Goal: Transaction & Acquisition: Purchase product/service

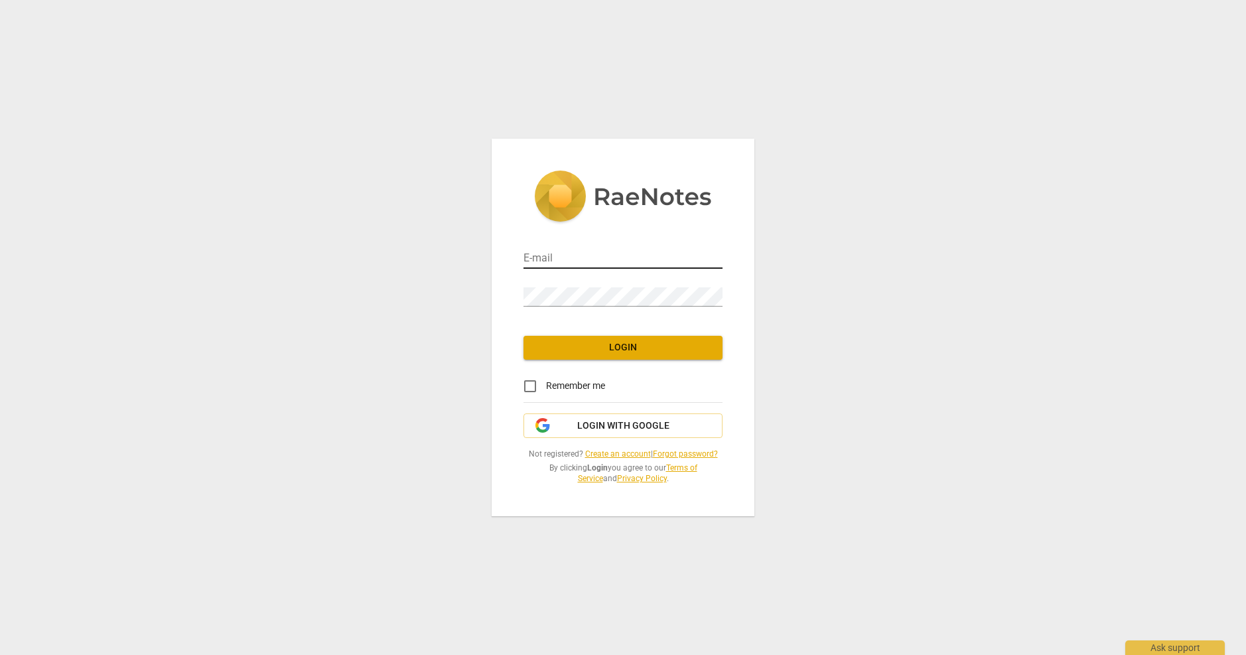
click at [572, 259] on input "email" at bounding box center [622, 258] width 199 height 19
type input "[PERSON_NAME][EMAIL_ADDRESS][DOMAIN_NAME]"
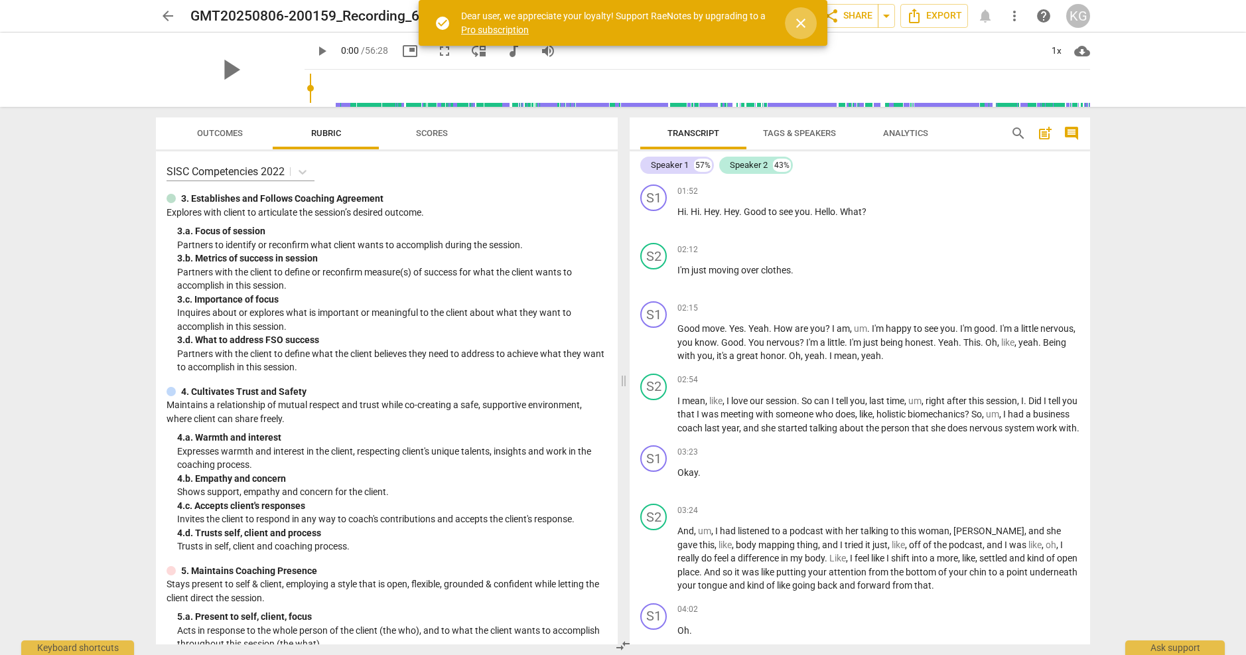
click at [812, 27] on span "close" at bounding box center [801, 23] width 32 height 16
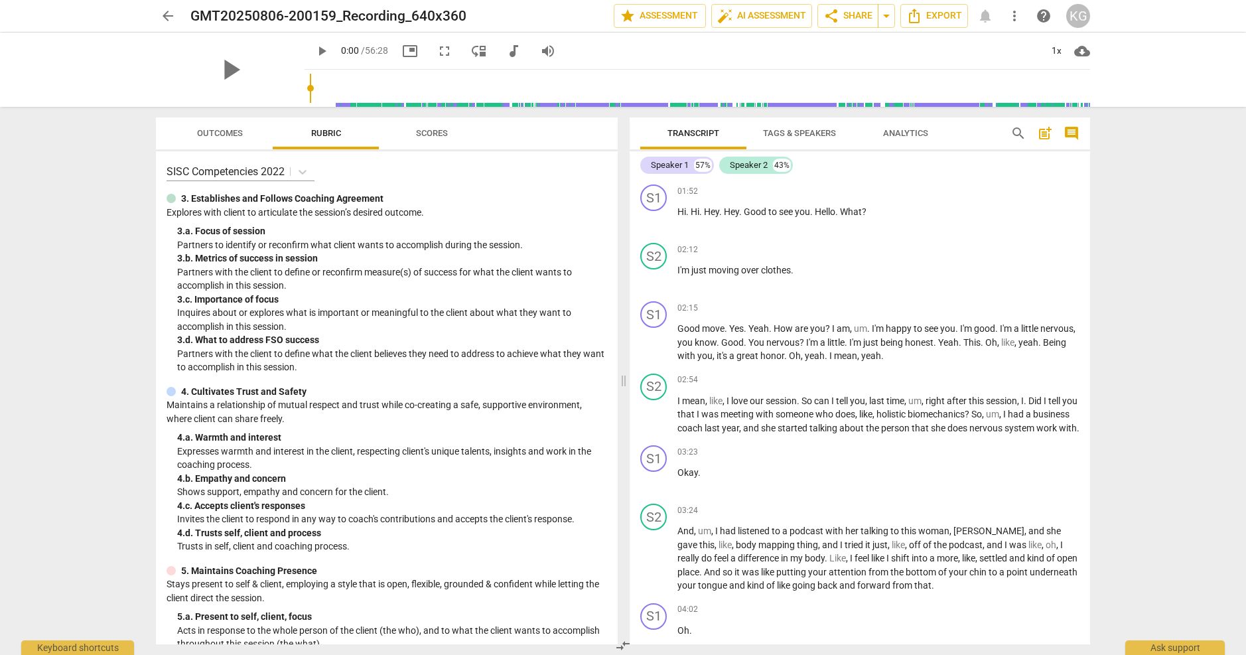
click at [314, 49] on span "play_arrow" at bounding box center [322, 51] width 16 height 16
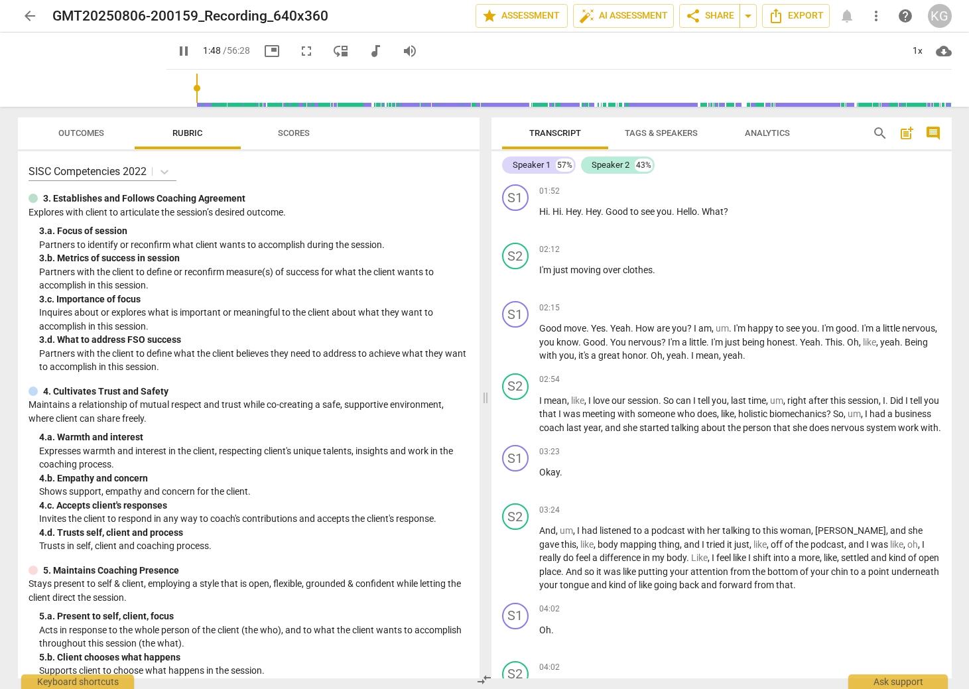
click at [94, 133] on span "Outcomes" at bounding box center [81, 133] width 46 height 10
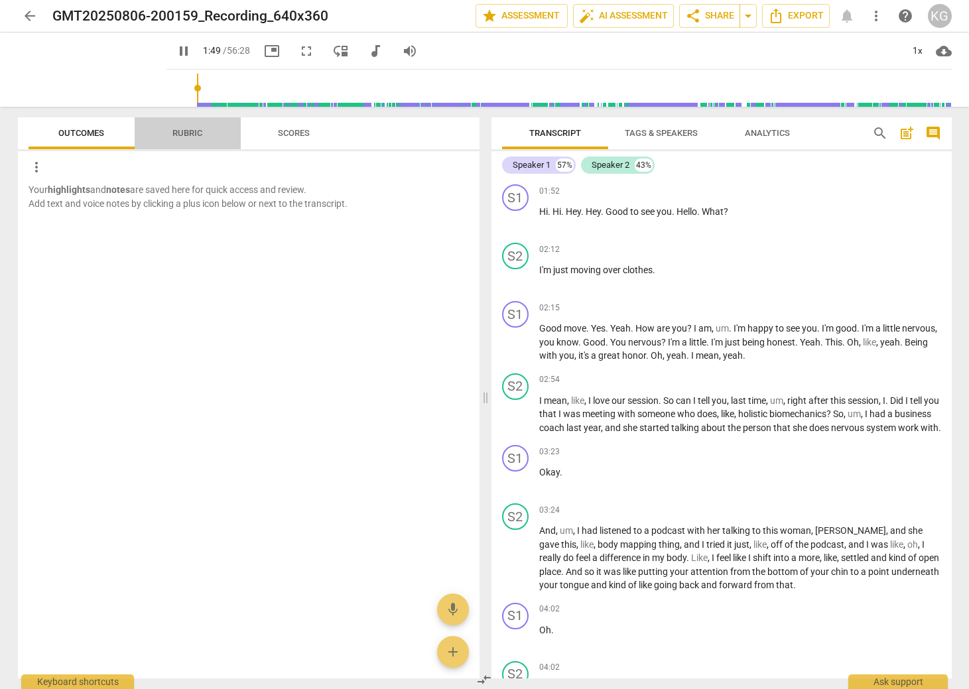
click at [179, 131] on span "Rubric" at bounding box center [187, 133] width 30 height 10
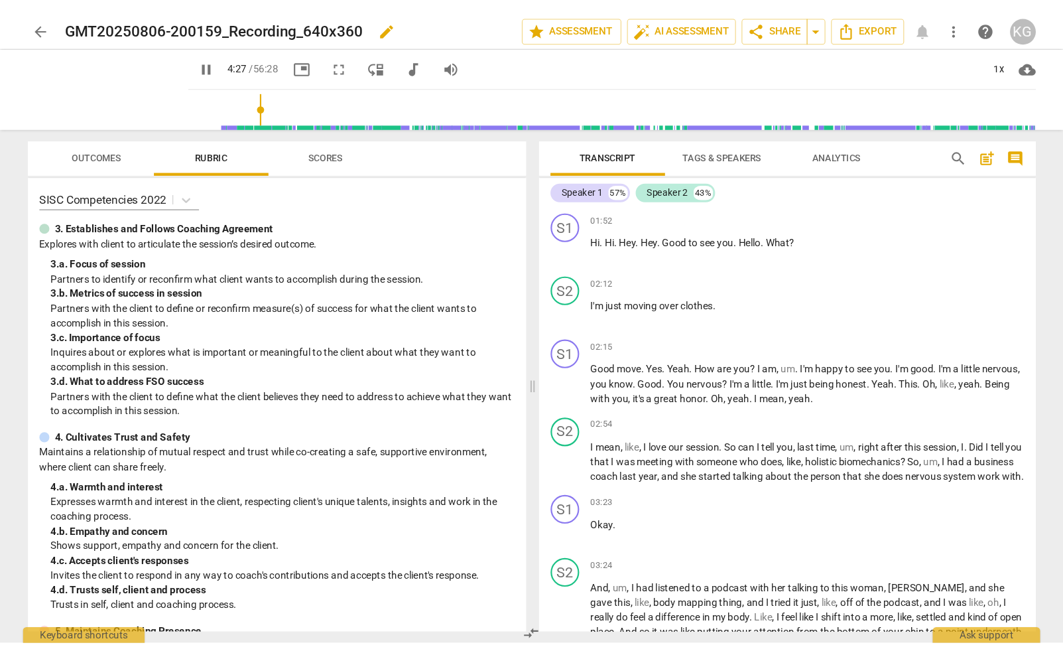
scroll to position [459, 0]
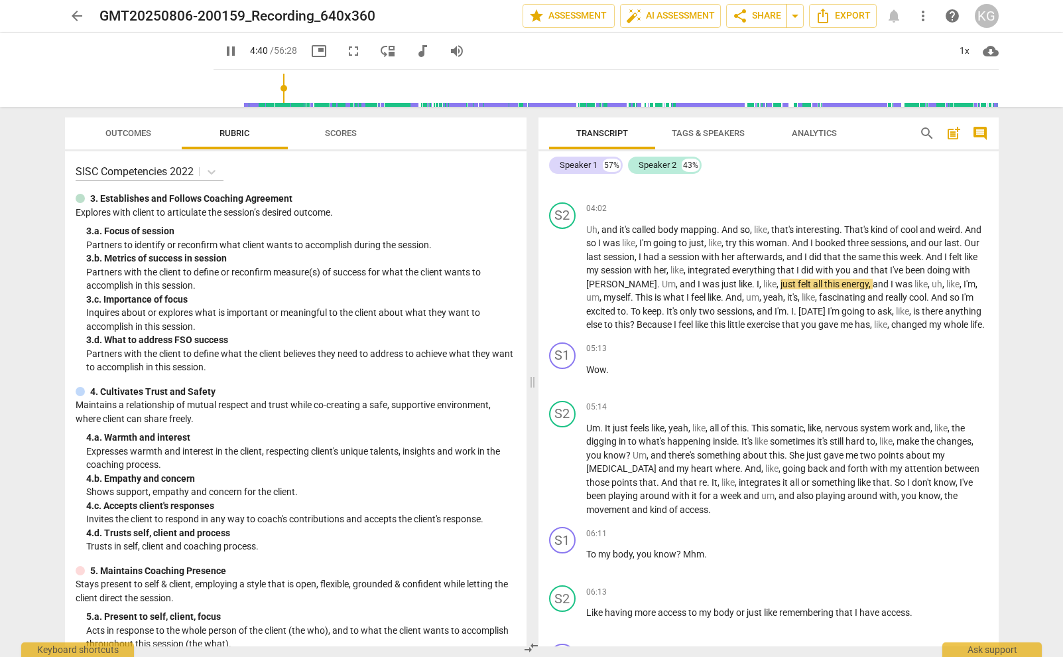
click at [311, 56] on span "picture_in_picture" at bounding box center [319, 51] width 16 height 16
type input "318"
click at [76, 21] on span "arrow_back" at bounding box center [77, 16] width 16 height 16
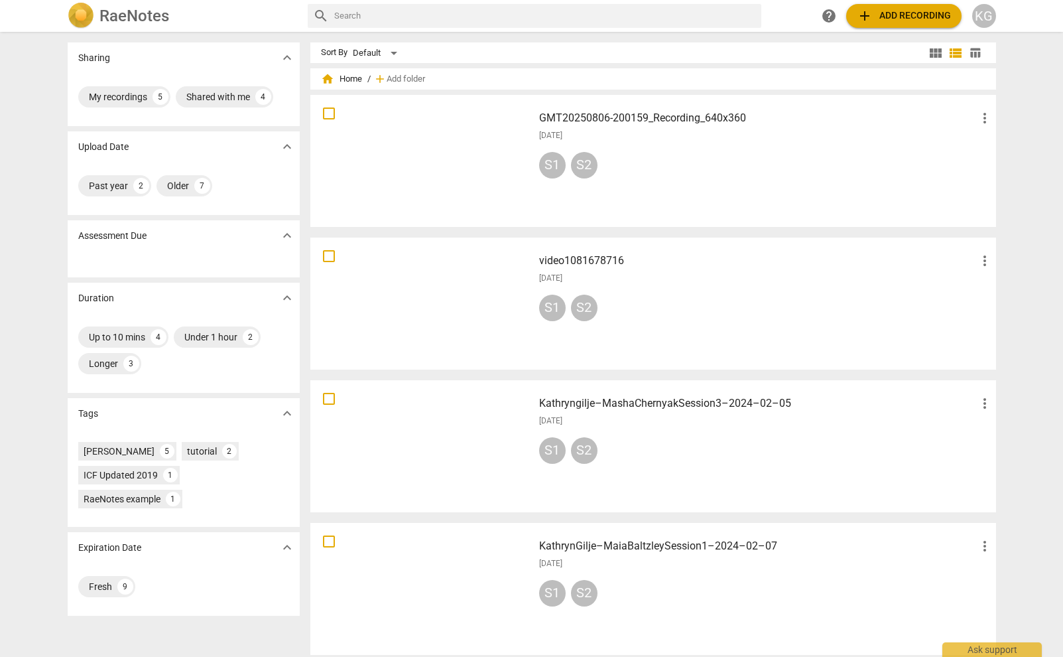
click at [465, 178] on div at bounding box center [422, 160] width 214 height 123
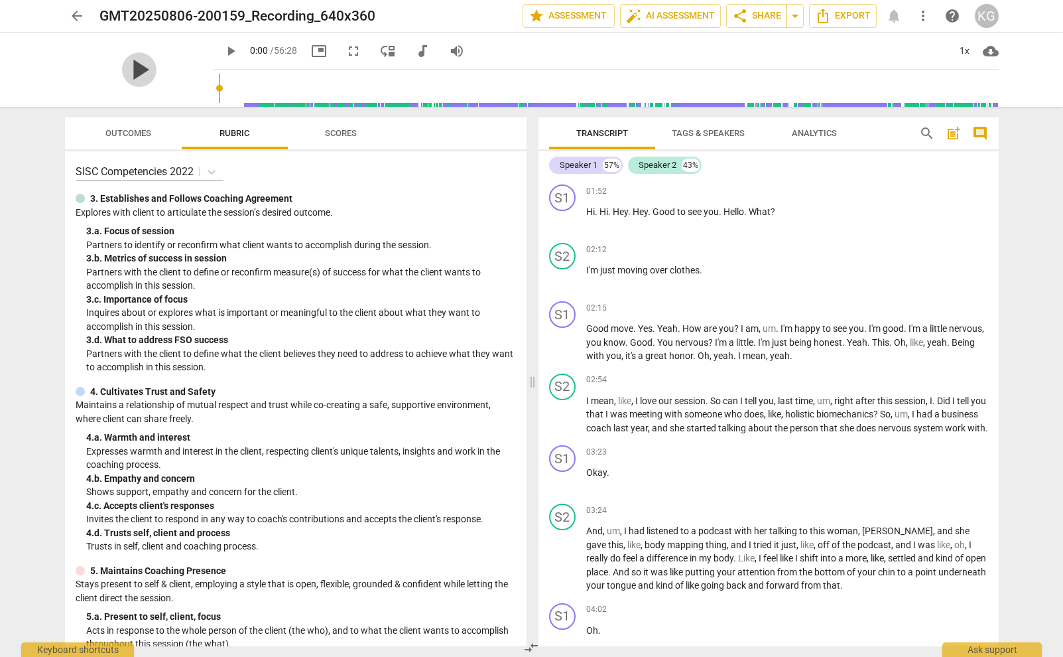
click at [136, 72] on span "play_arrow" at bounding box center [139, 69] width 34 height 34
type input "13"
click at [75, 17] on span "arrow_back" at bounding box center [77, 16] width 16 height 16
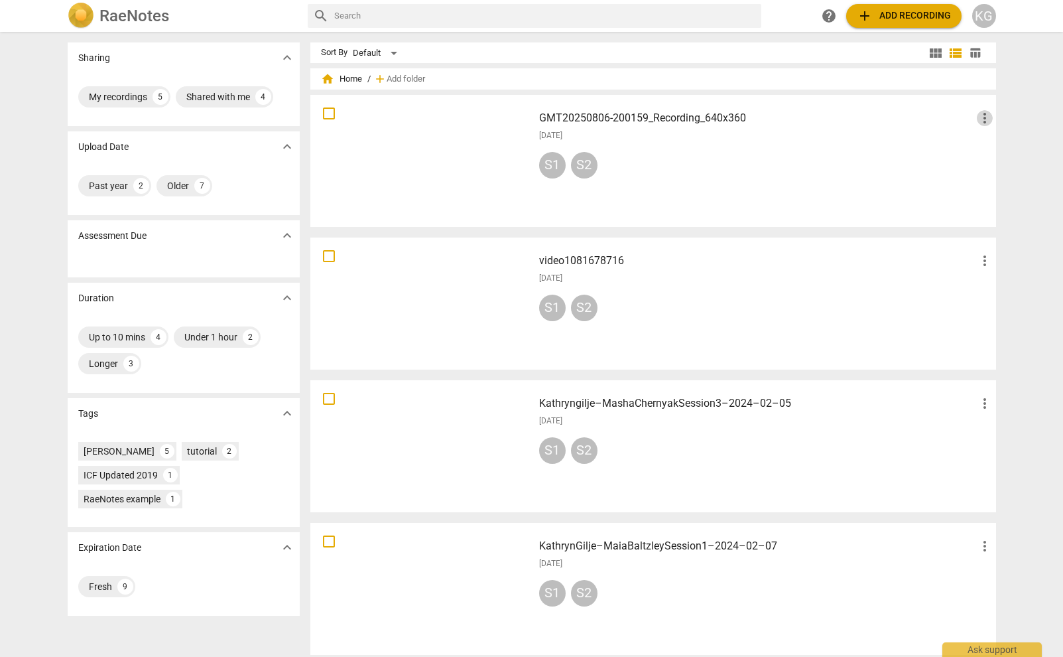
click at [980, 117] on span "more_vert" at bounding box center [985, 118] width 16 height 16
click at [991, 145] on li "Delete" at bounding box center [999, 150] width 50 height 32
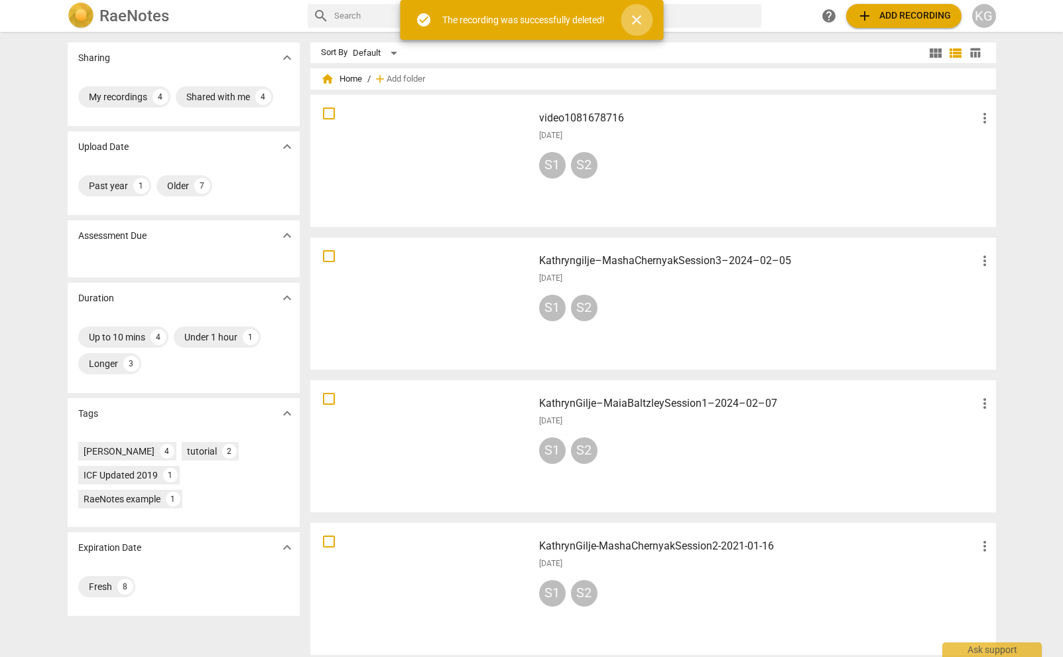
click at [633, 19] on span "close" at bounding box center [637, 20] width 16 height 16
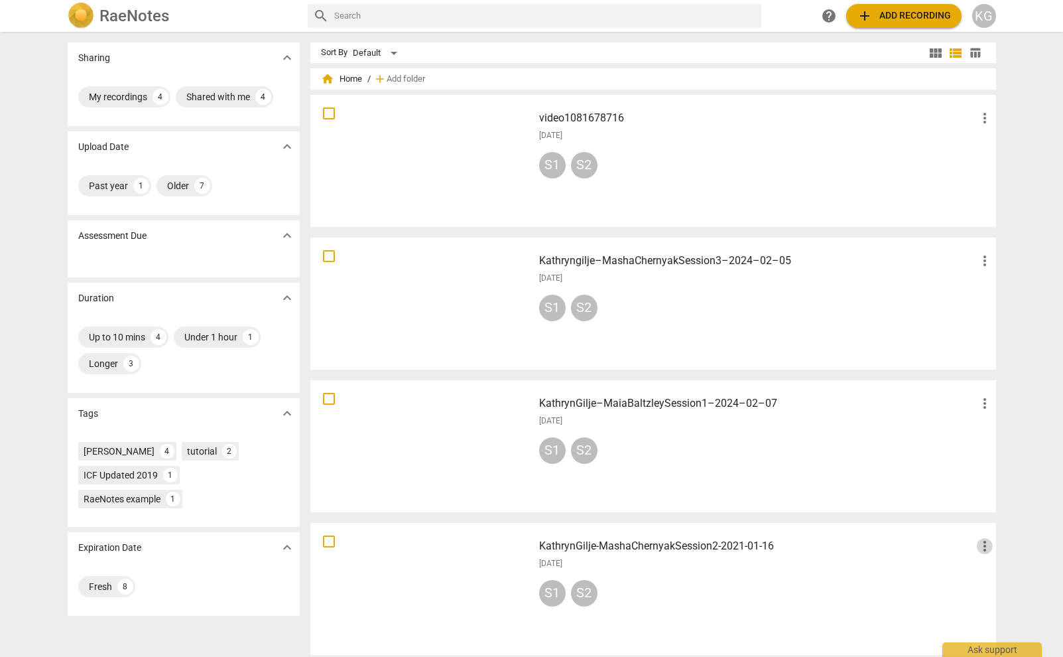
click at [982, 543] on span "more_vert" at bounding box center [985, 546] width 16 height 16
click at [1000, 584] on li "Delete" at bounding box center [999, 578] width 50 height 32
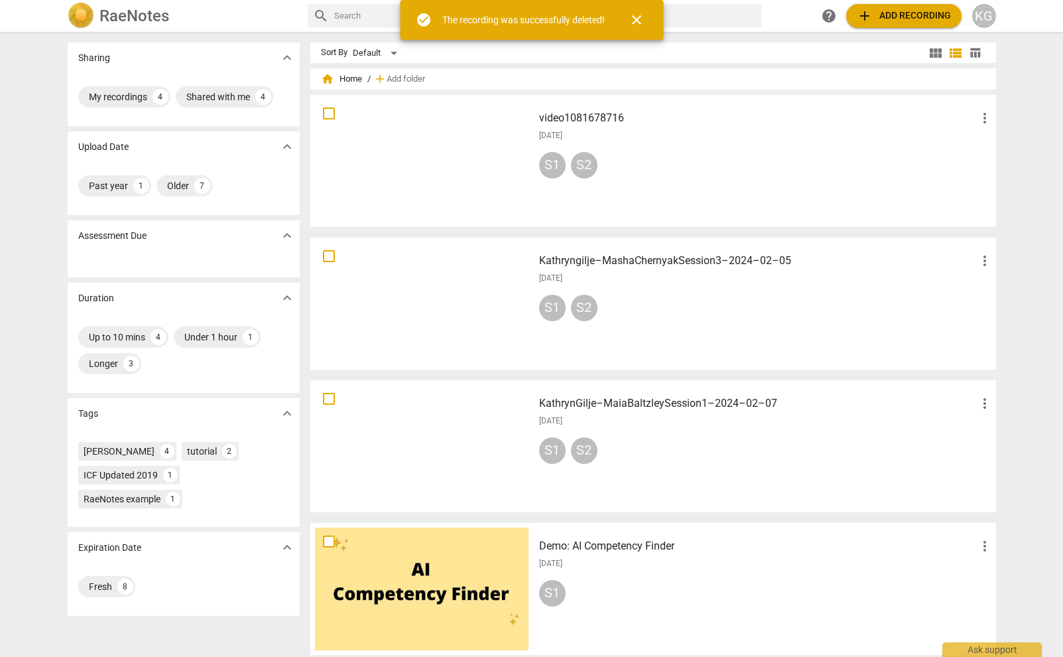
click at [470, 446] on div at bounding box center [422, 446] width 214 height 123
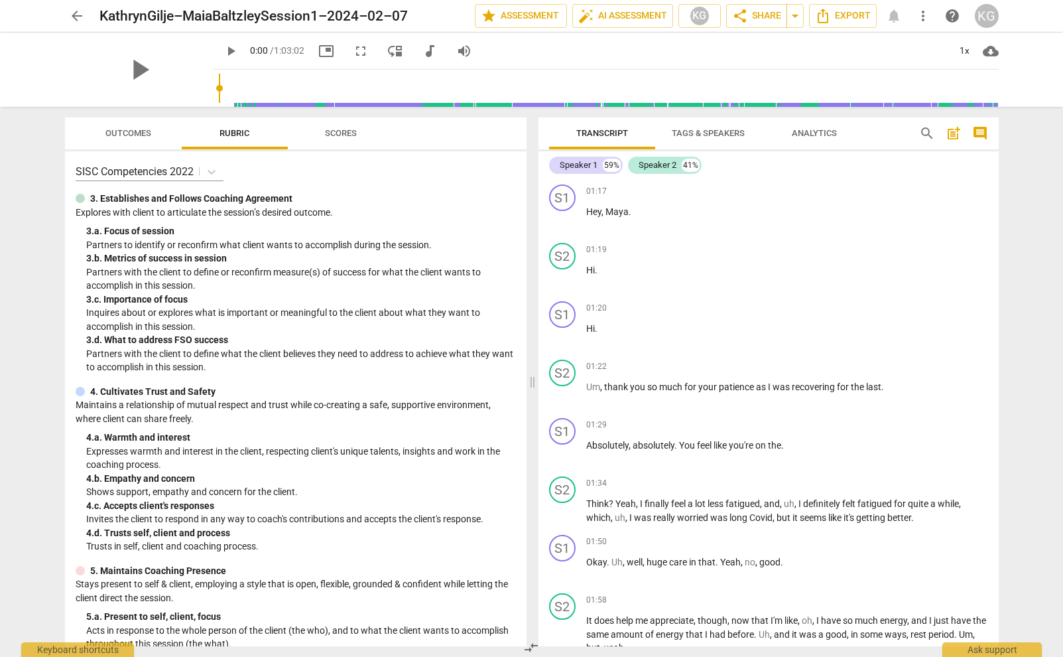
click at [176, 74] on div "play_arrow" at bounding box center [139, 69] width 149 height 74
click at [129, 62] on span "play_arrow" at bounding box center [139, 69] width 34 height 34
click at [134, 71] on span "pause" at bounding box center [139, 69] width 34 height 34
click at [134, 71] on span "play_arrow" at bounding box center [139, 69] width 34 height 34
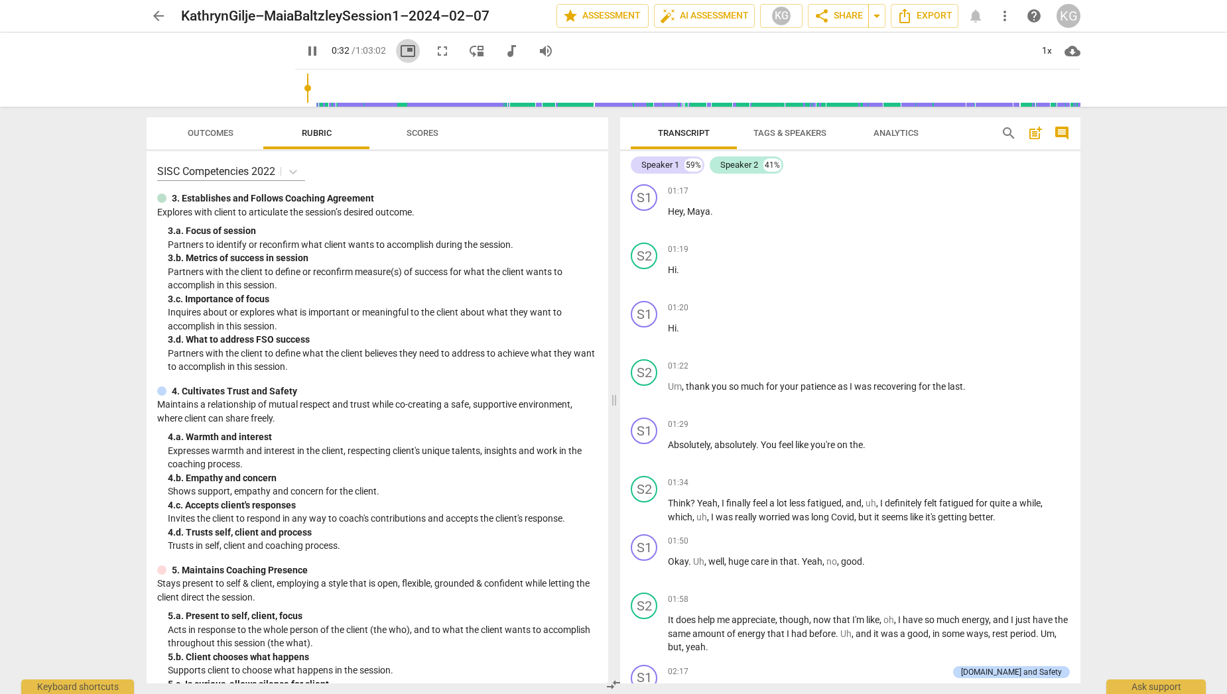
click at [400, 51] on span "picture_in_picture" at bounding box center [408, 51] width 16 height 16
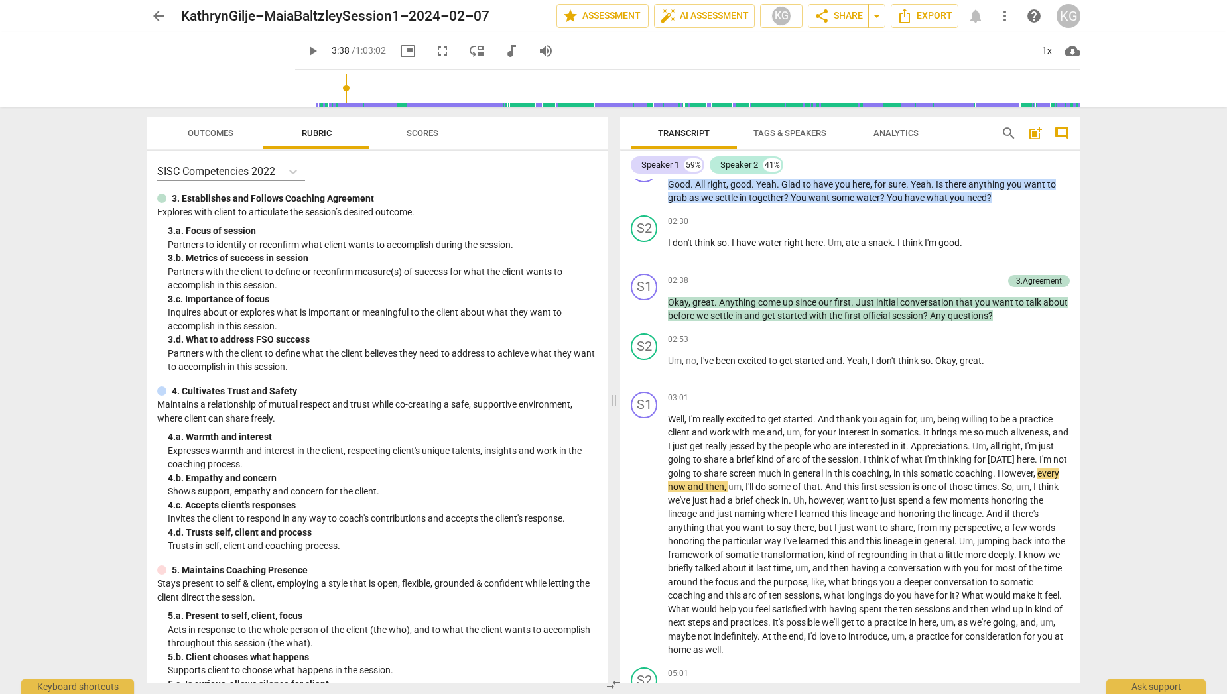
type input "218"
click at [157, 15] on span "arrow_back" at bounding box center [159, 16] width 16 height 16
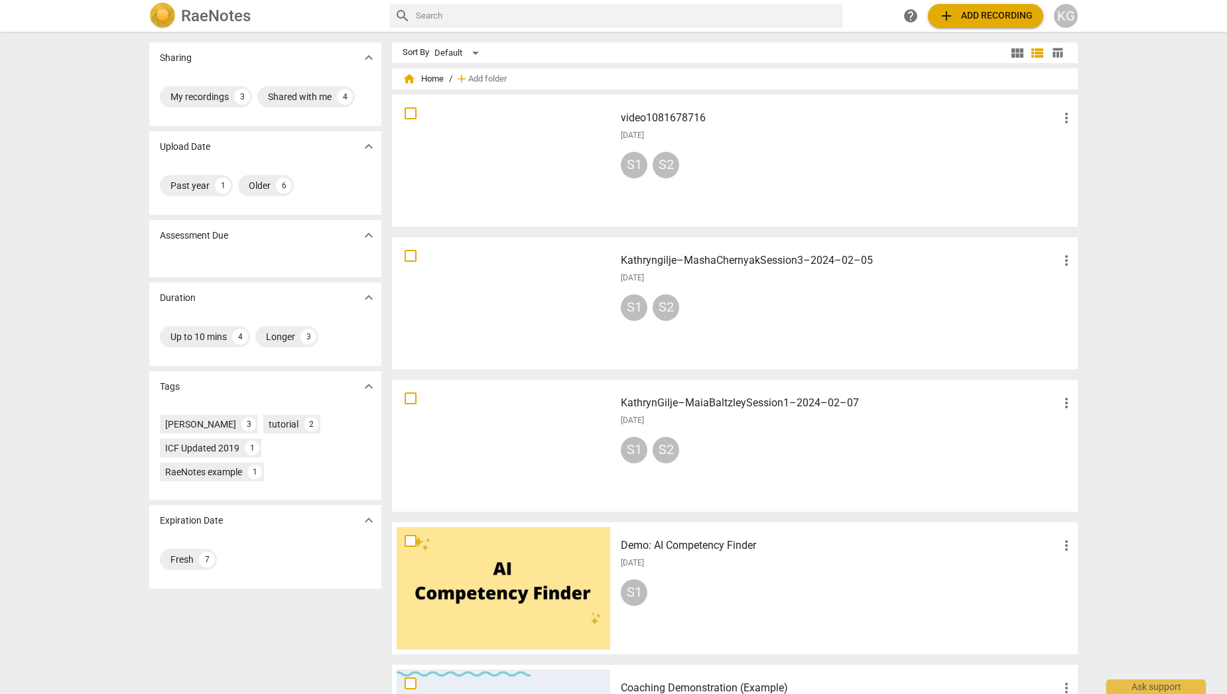
click at [527, 176] on div at bounding box center [504, 160] width 214 height 123
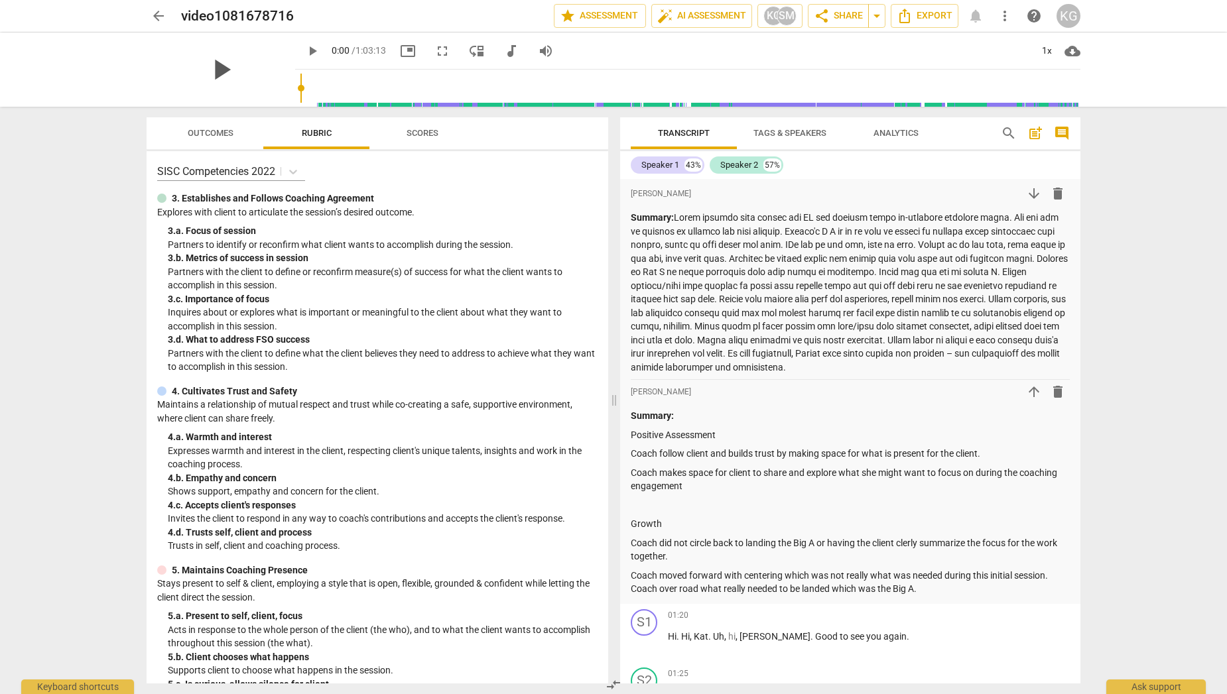
click at [212, 72] on span "play_arrow" at bounding box center [221, 69] width 34 height 34
click at [232, 83] on div "pause" at bounding box center [221, 69] width 149 height 74
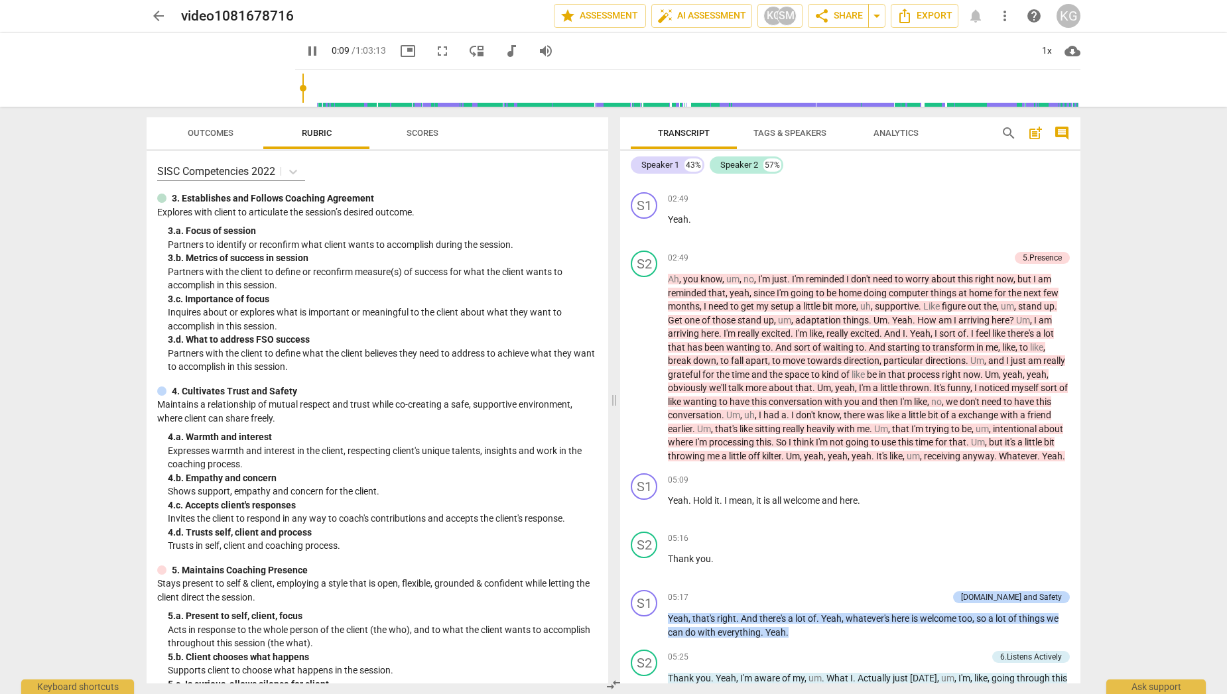
scroll to position [1258, 0]
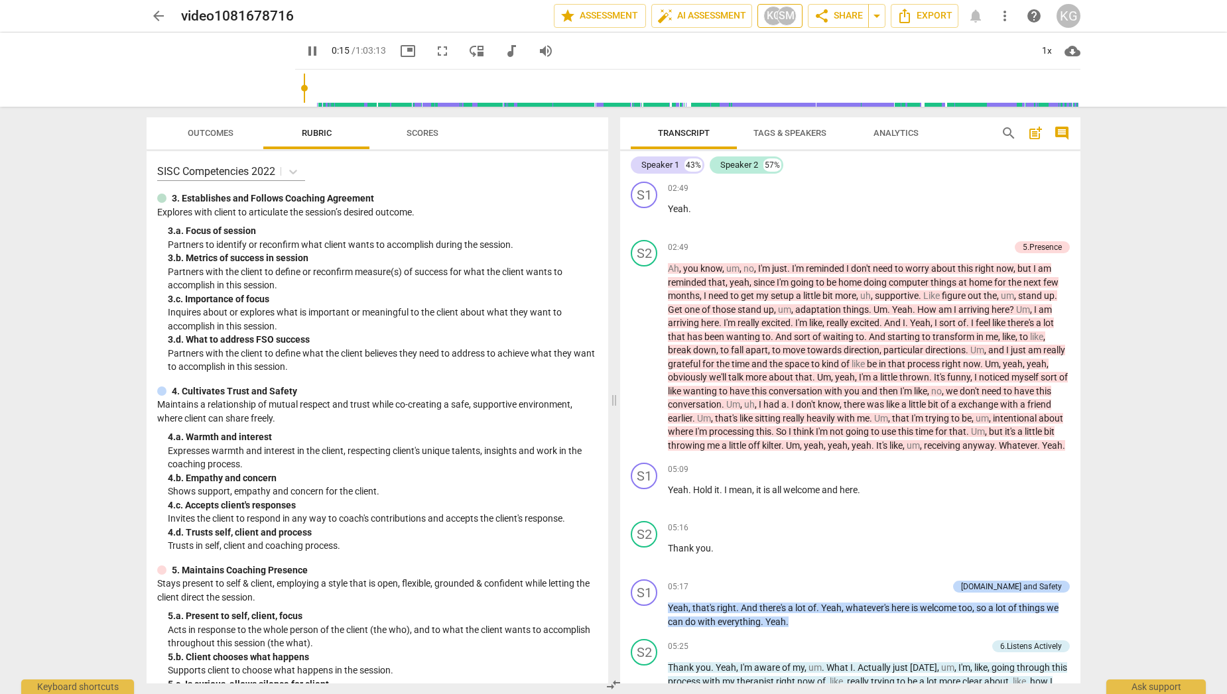
click at [771, 19] on div "KG" at bounding box center [773, 16] width 20 height 20
type input "17"
click at [819, 116] on span "[PERSON_NAME]" at bounding box center [834, 113] width 80 height 16
checkbox input "false"
type input "18"
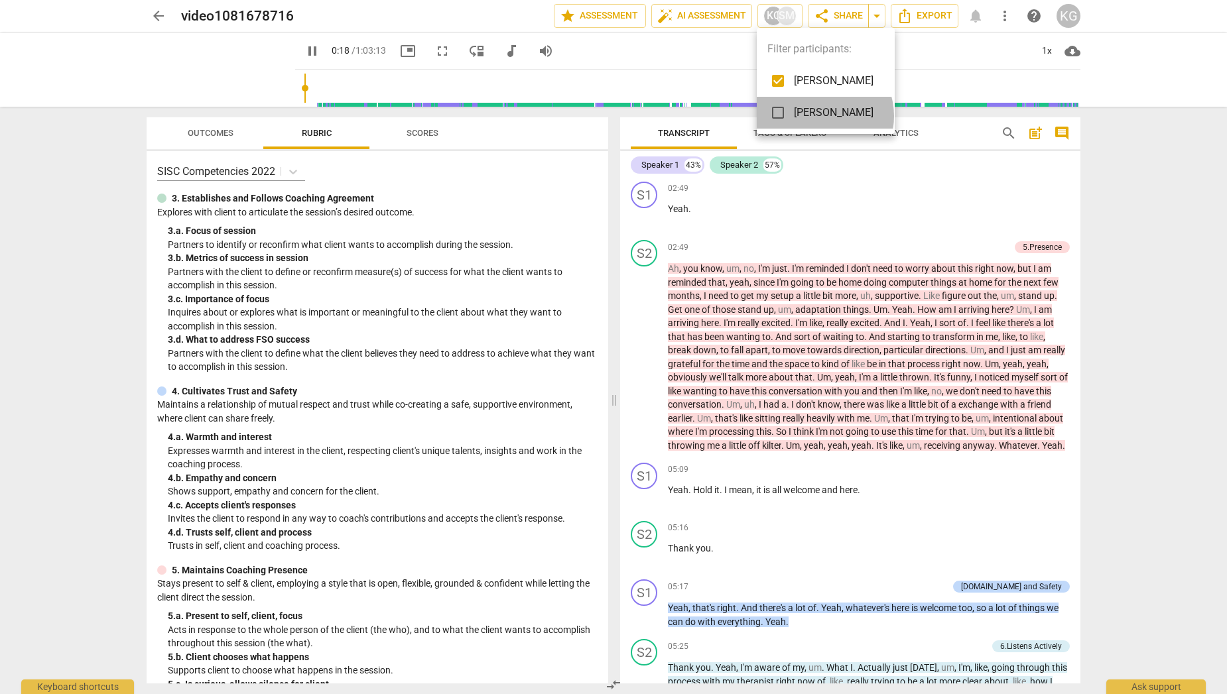
click at [819, 116] on span "[PERSON_NAME]" at bounding box center [834, 113] width 80 height 16
checkbox input "true"
type input "20"
click at [775, 76] on input "checkbox" at bounding box center [778, 81] width 32 height 32
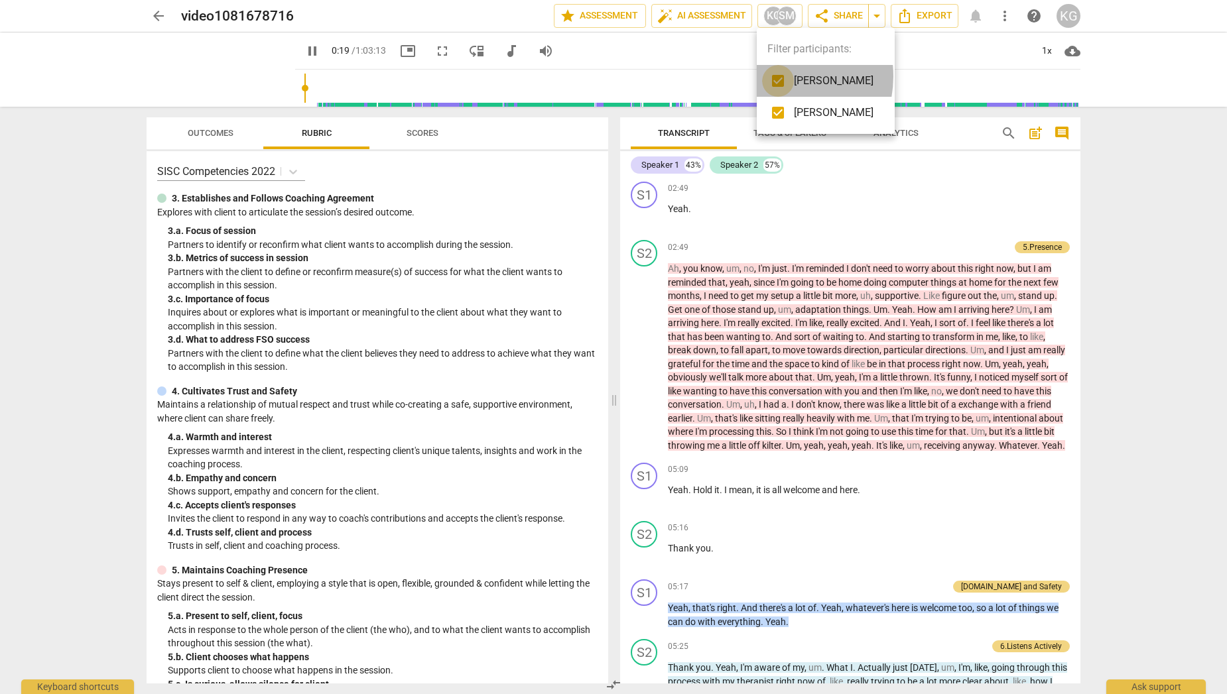
checkbox input "false"
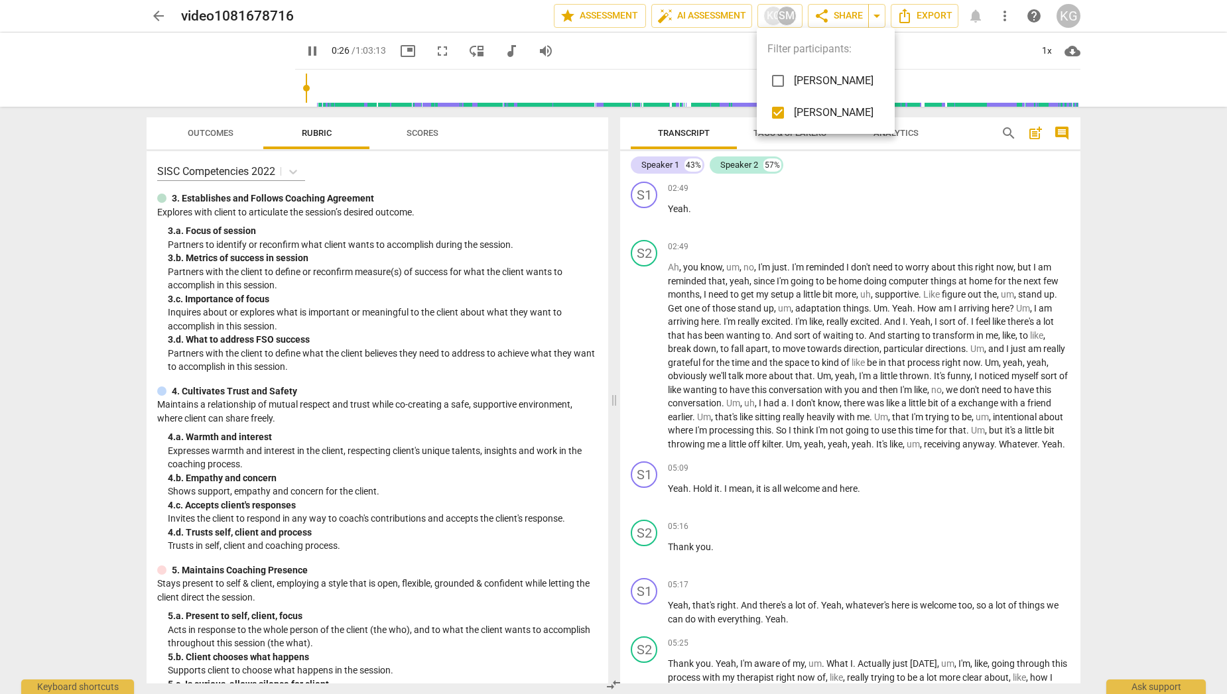
drag, startPoint x: 1078, startPoint y: 237, endPoint x: 1082, endPoint y: 314, distance: 77.0
click at [1082, 314] on div at bounding box center [613, 347] width 1227 height 694
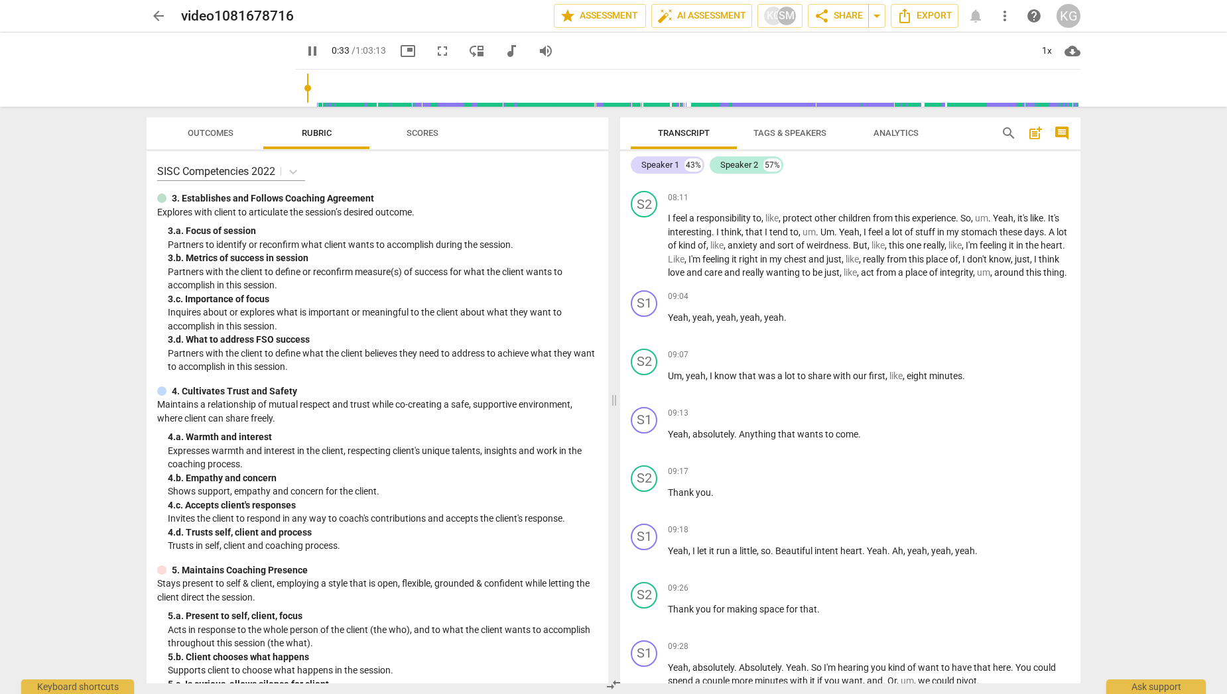
scroll to position [0, 0]
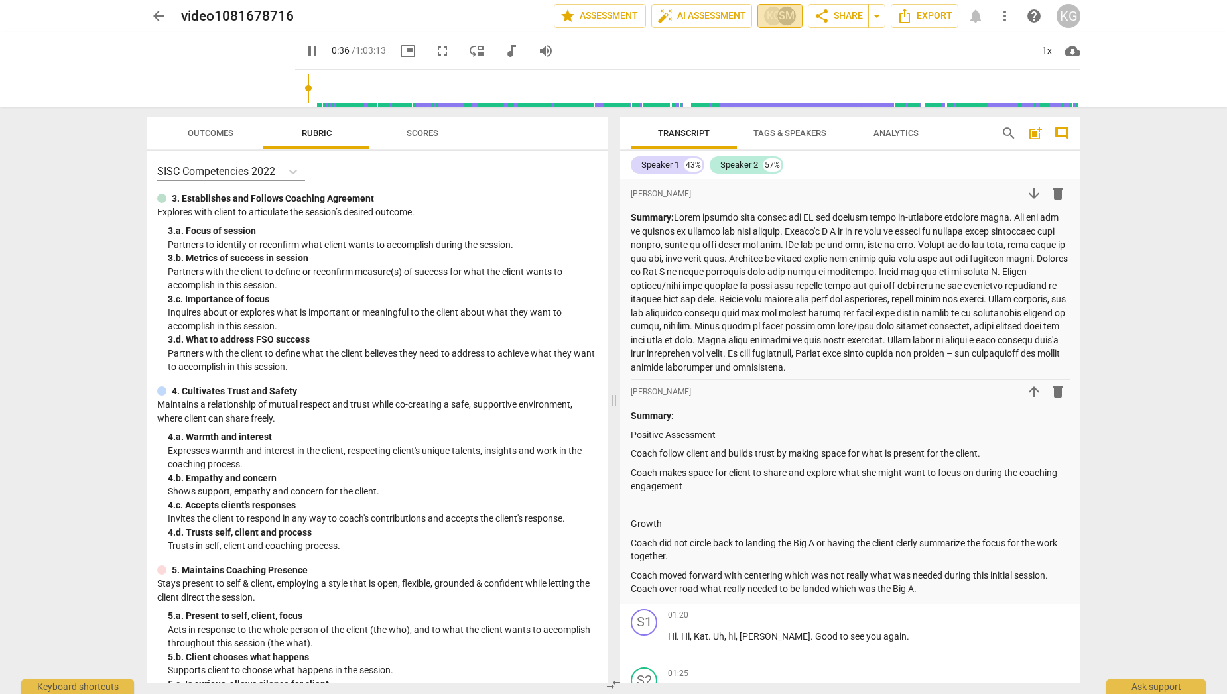
click at [773, 18] on div "KG" at bounding box center [773, 16] width 20 height 20
type input "37"
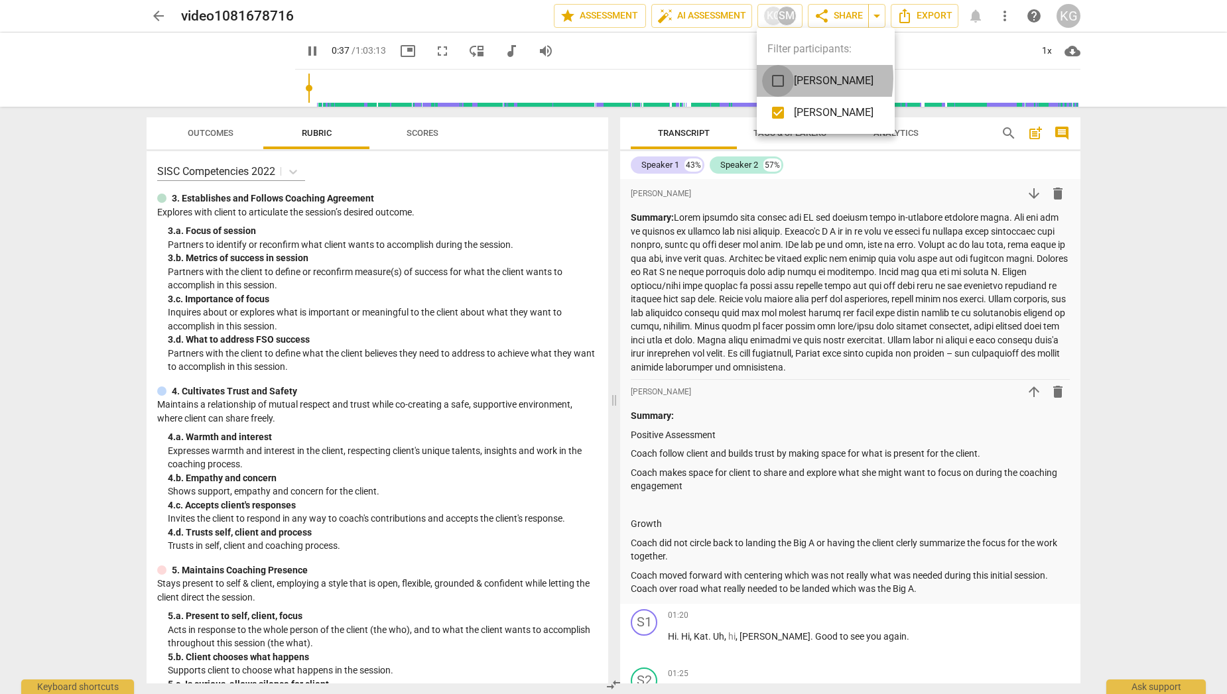
click at [777, 78] on input "checkbox" at bounding box center [778, 81] width 32 height 32
checkbox input "true"
click at [849, 15] on div at bounding box center [613, 347] width 1227 height 694
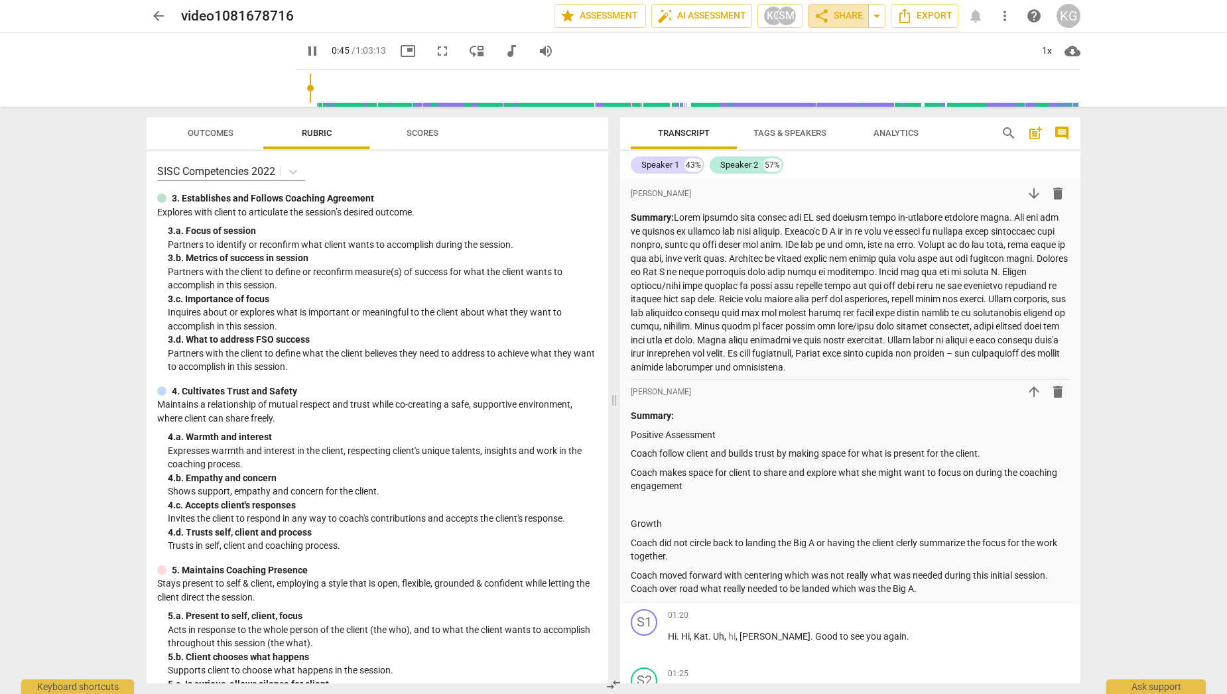
click at [849, 15] on span "share Share" at bounding box center [838, 16] width 49 height 16
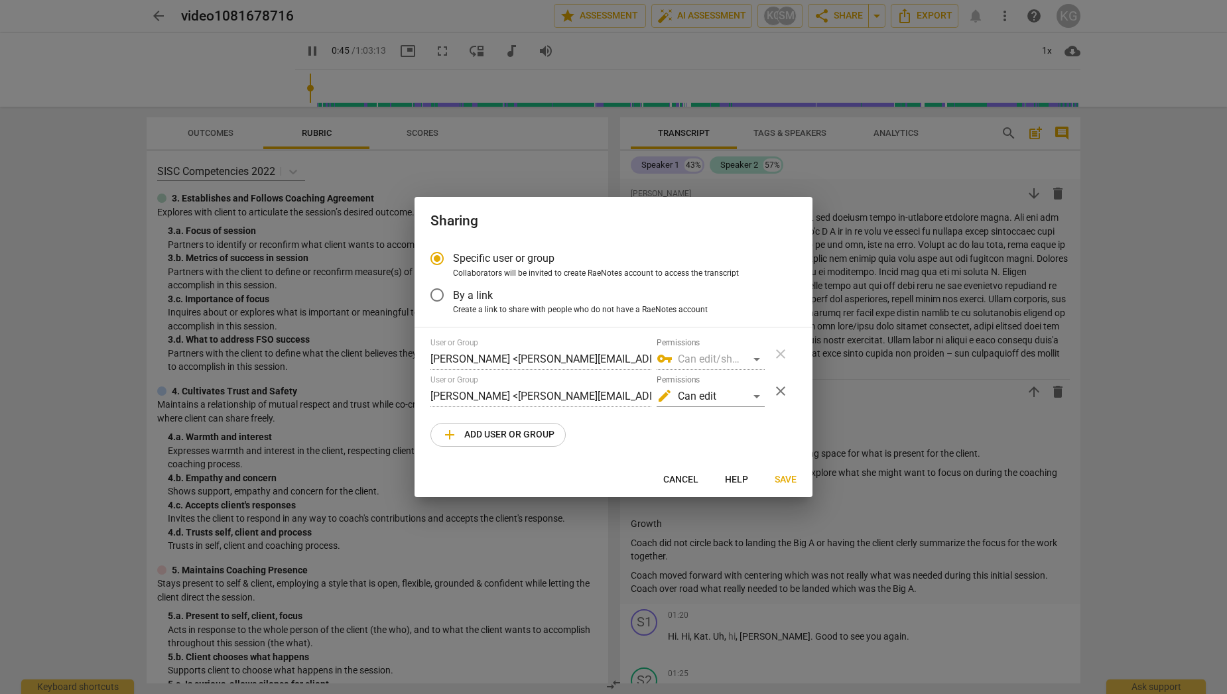
type input "46"
radio input "false"
type input "49"
click at [842, 151] on div at bounding box center [613, 347] width 1227 height 694
radio input "false"
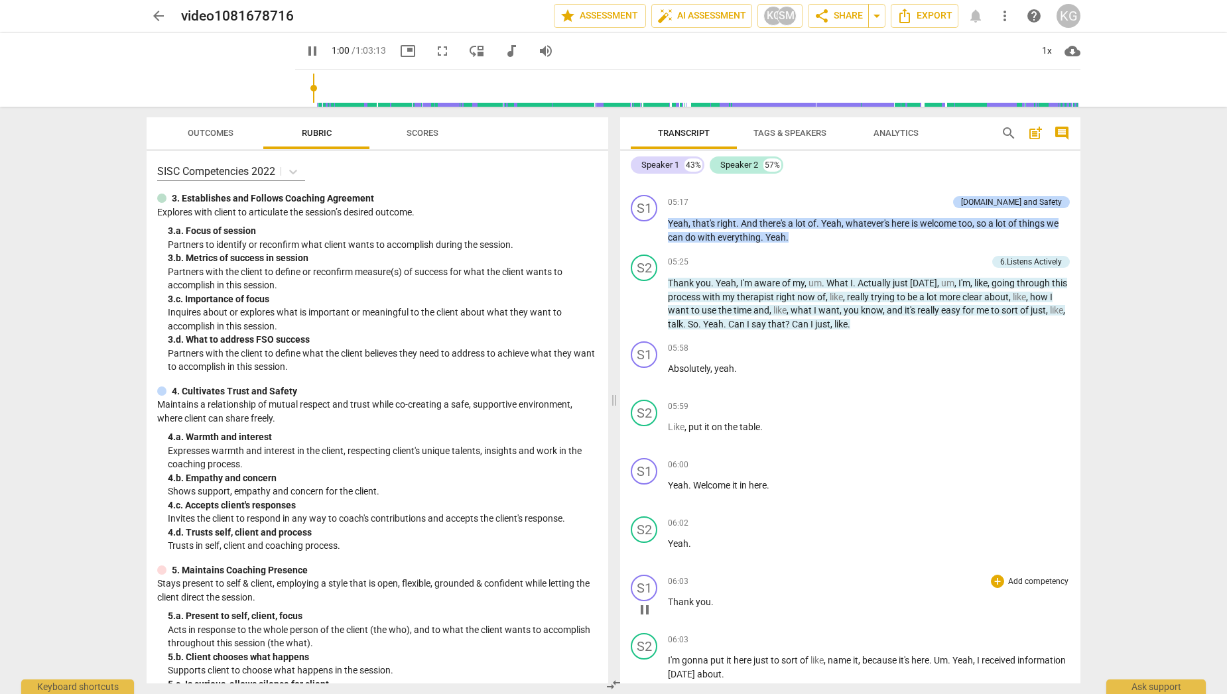
scroll to position [1658, 0]
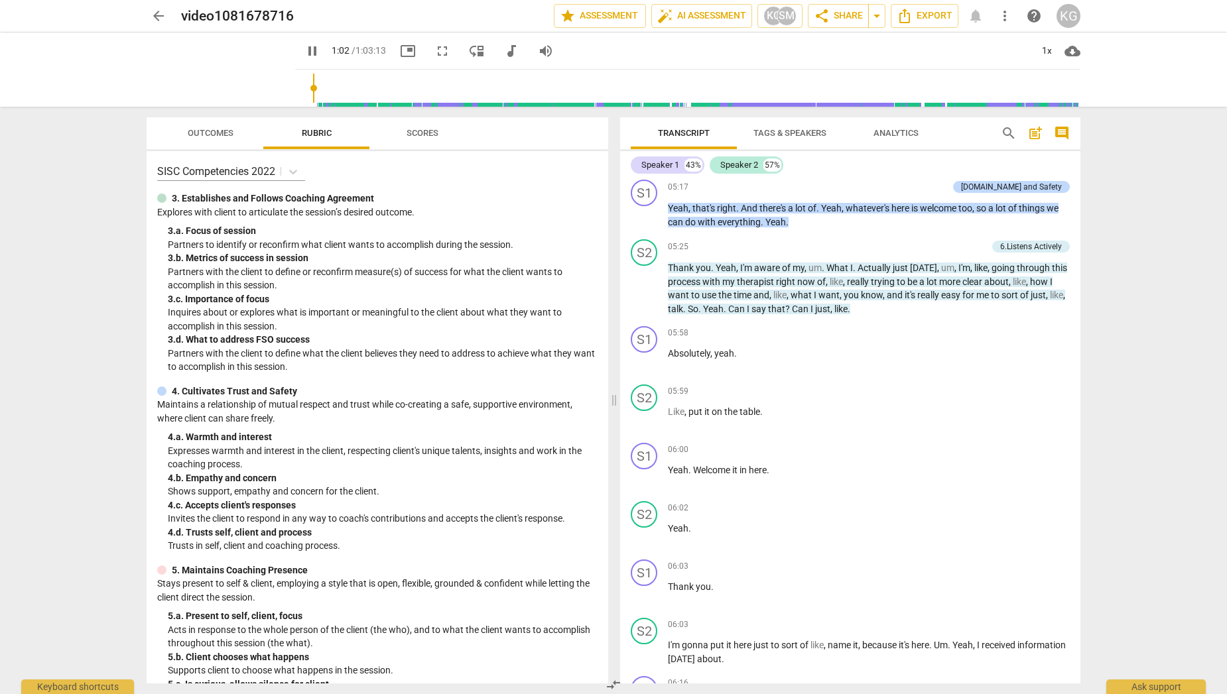
click at [1072, 133] on span "comment" at bounding box center [1061, 133] width 21 height 16
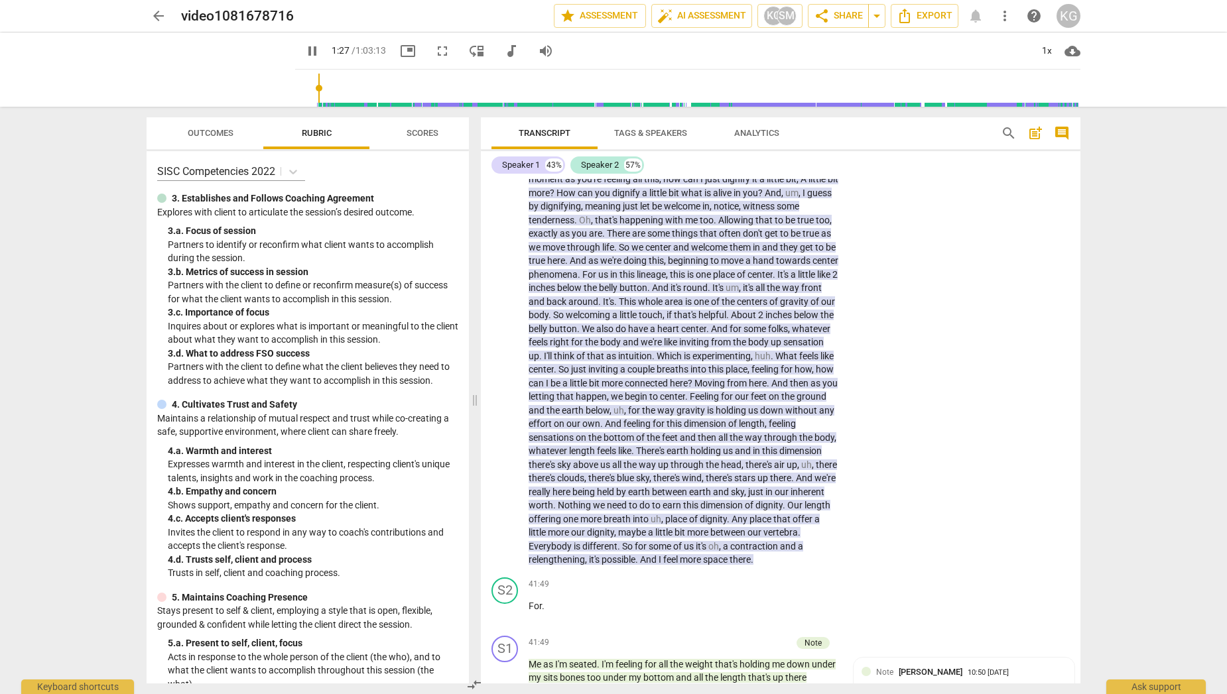
scroll to position [8811, 0]
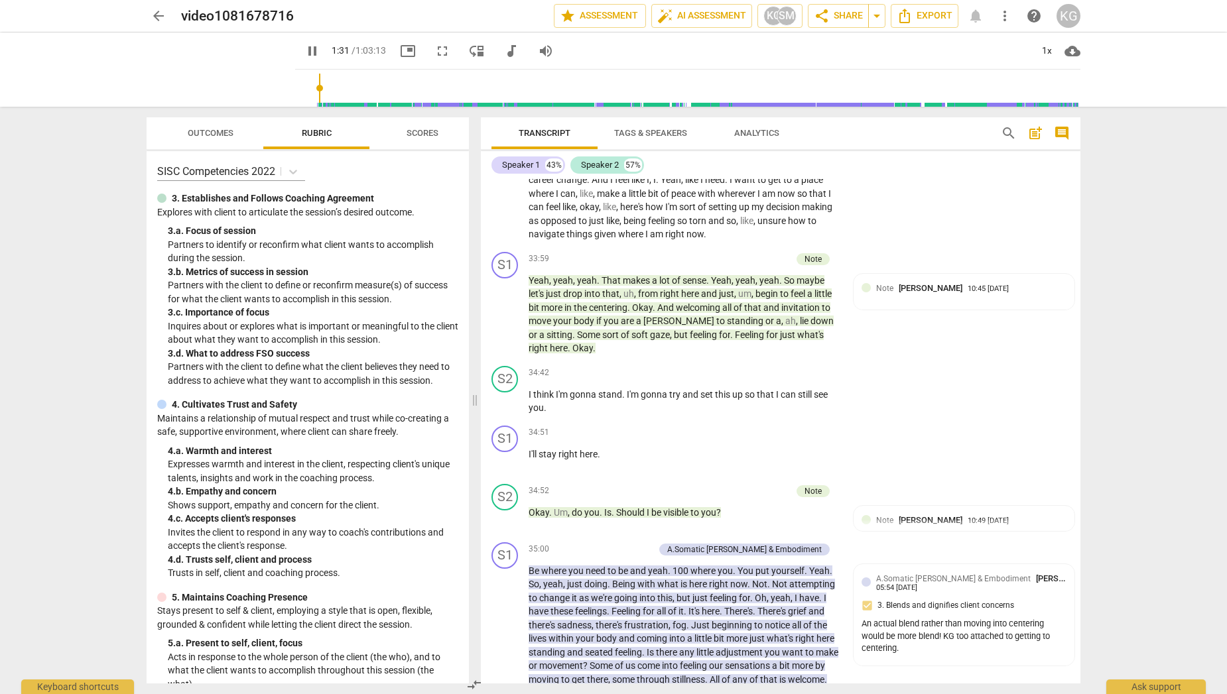
type input "91"
click at [157, 15] on span "arrow_back" at bounding box center [159, 16] width 16 height 16
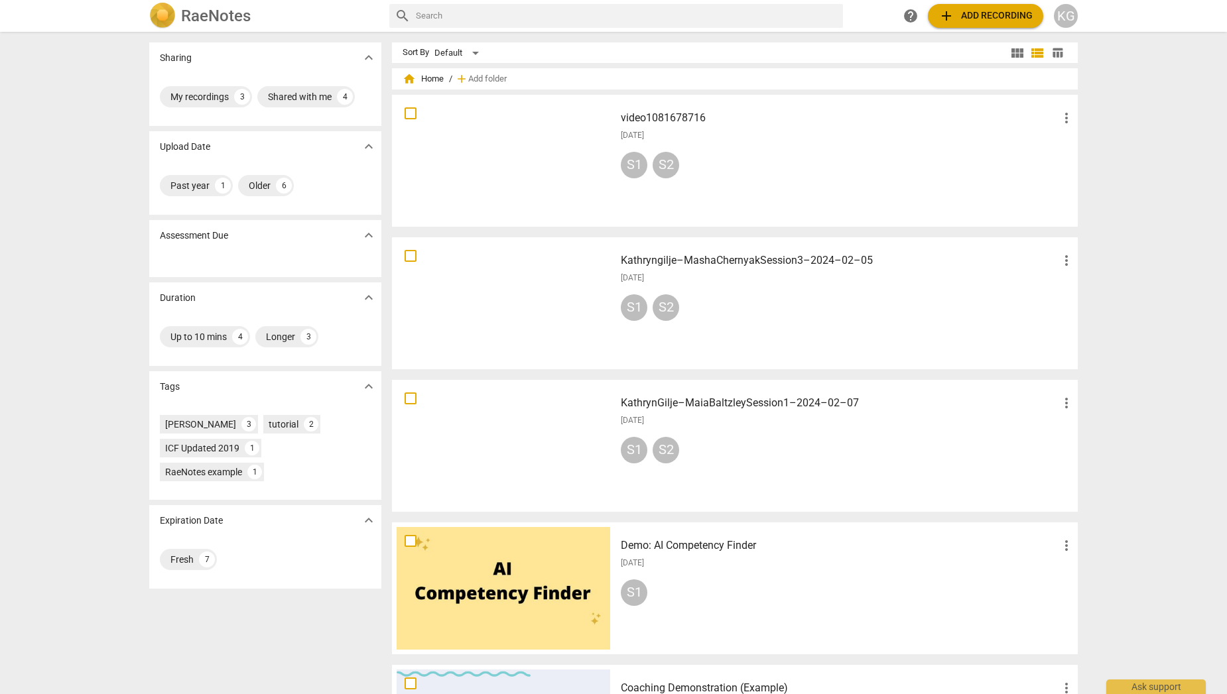
click at [527, 295] on div at bounding box center [504, 303] width 214 height 123
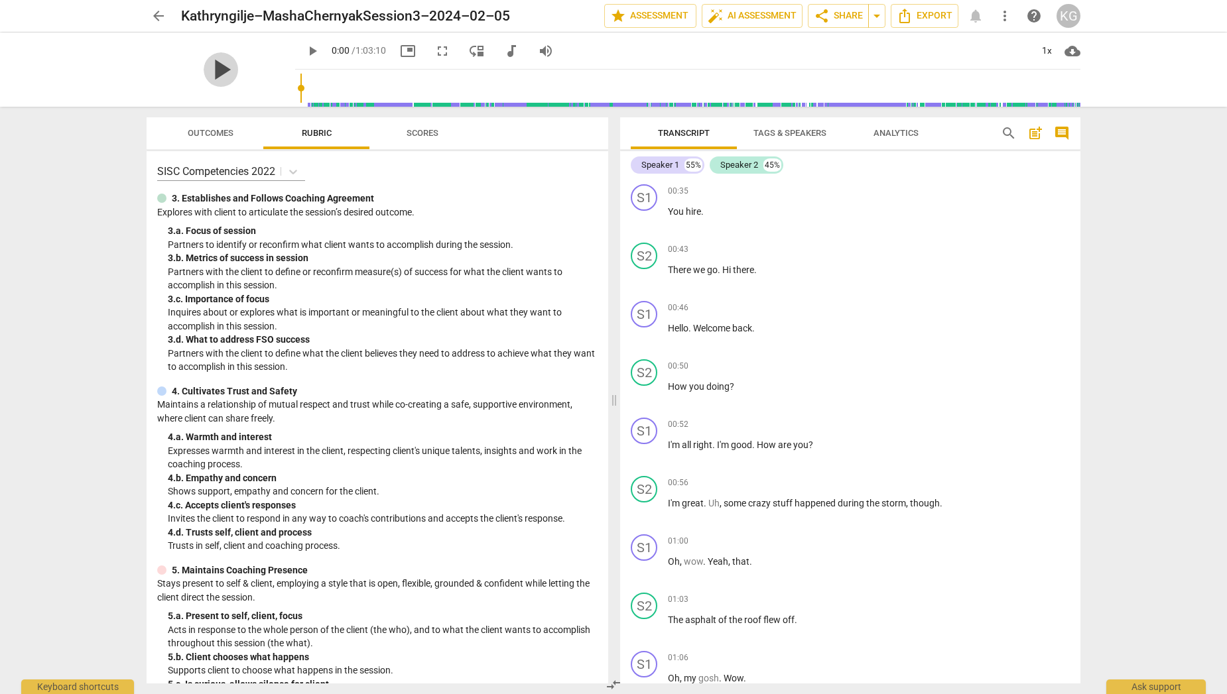
click at [204, 66] on span "play_arrow" at bounding box center [221, 69] width 34 height 34
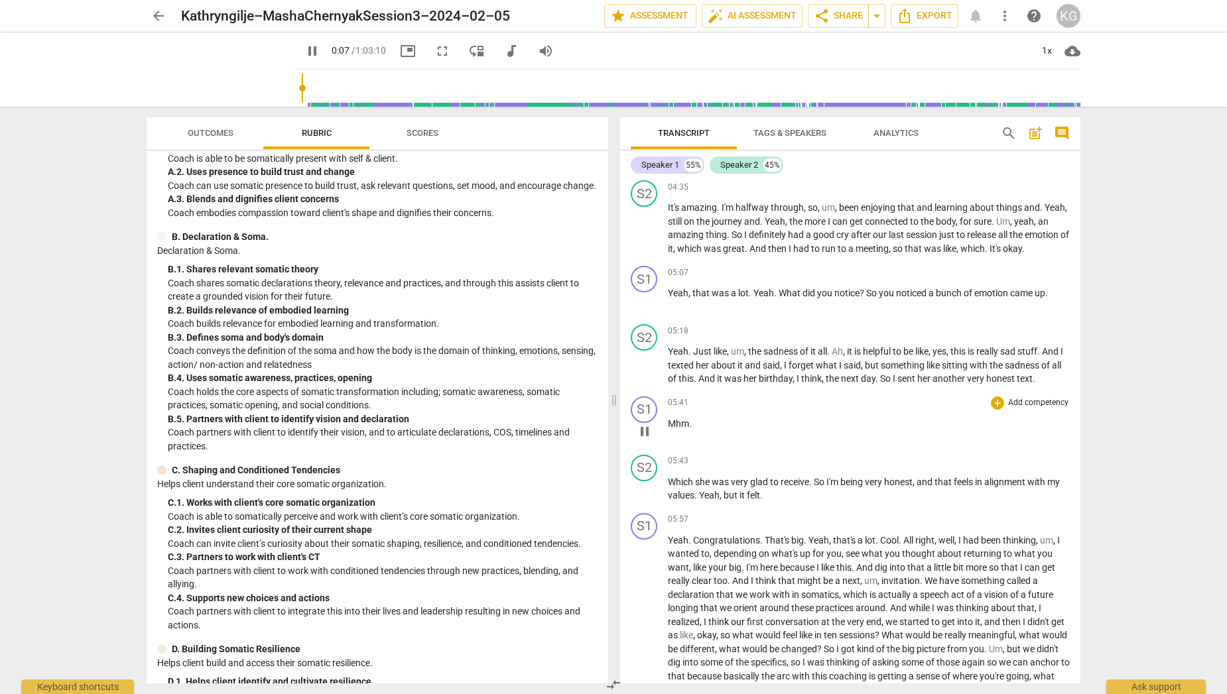
scroll to position [1262, 0]
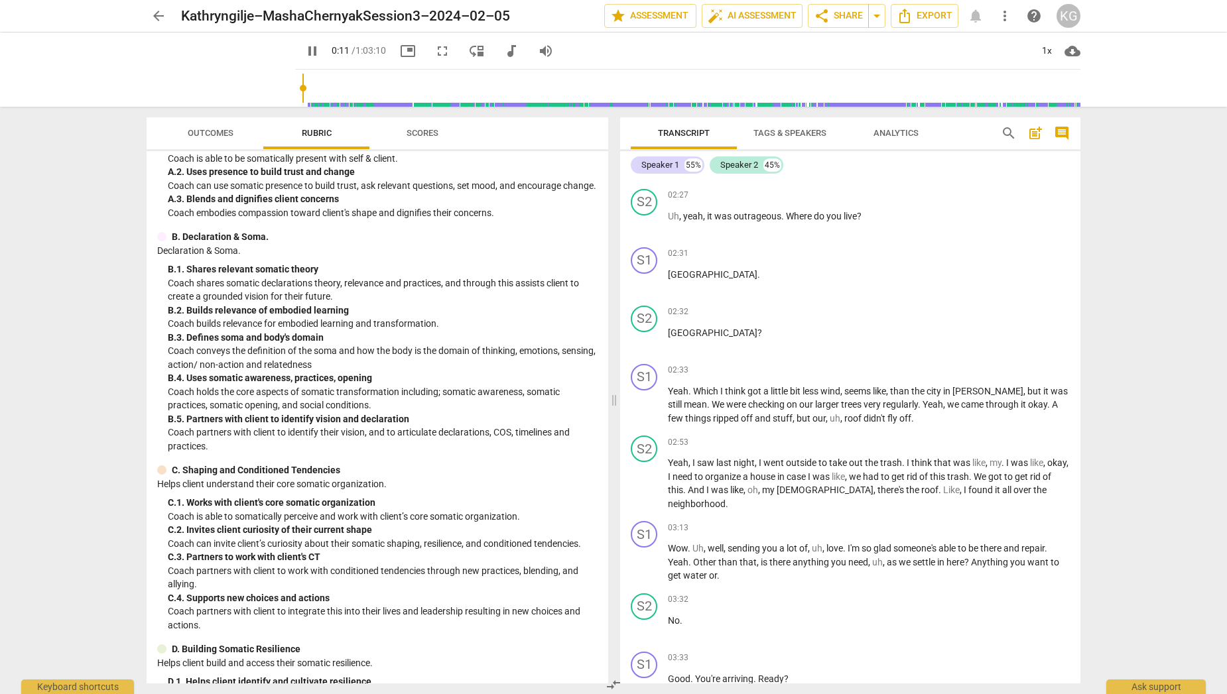
type input "11"
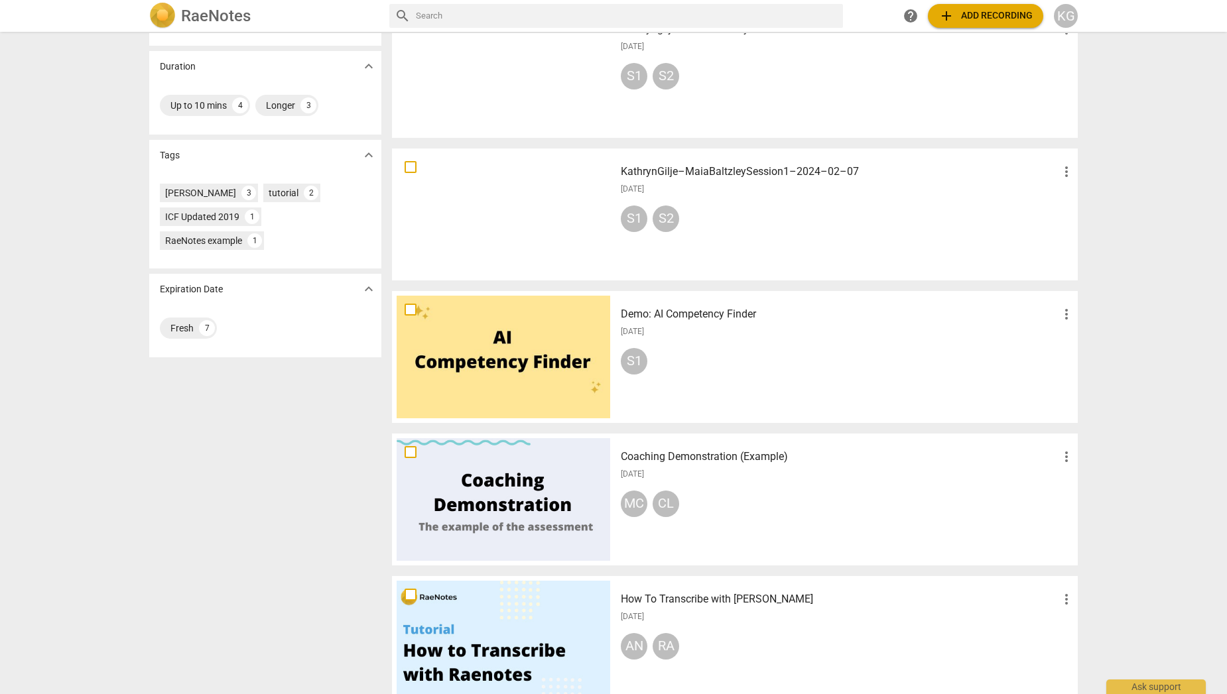
scroll to position [234, 0]
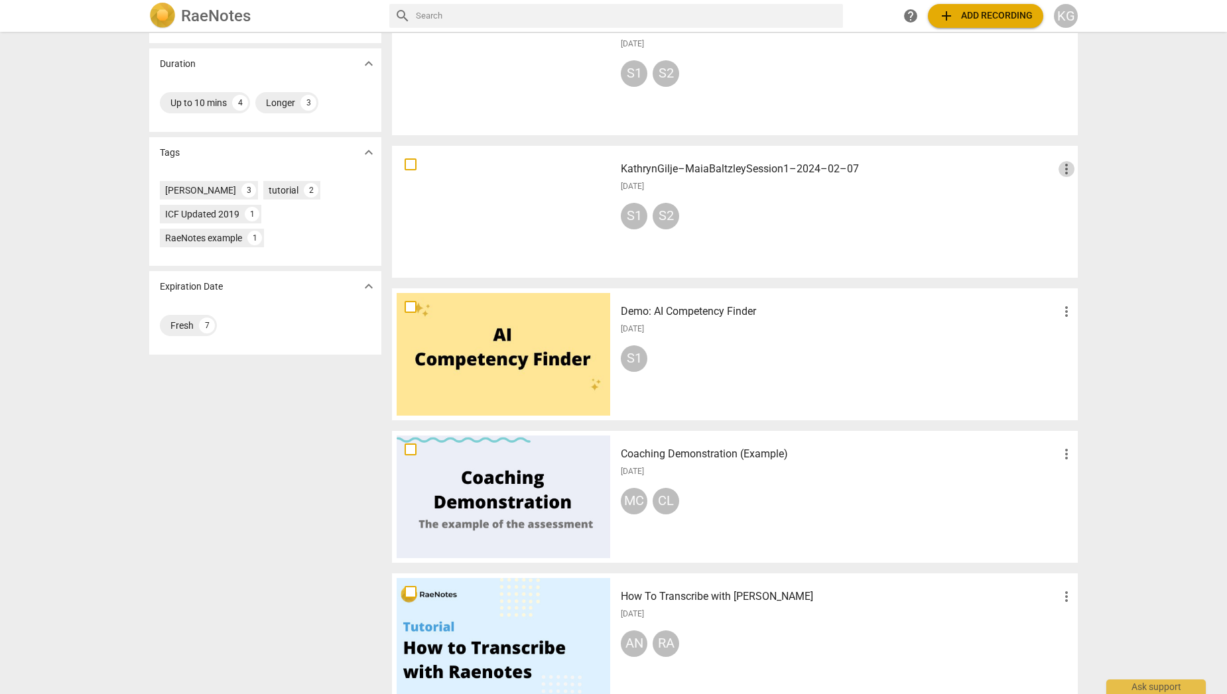
click at [1063, 166] on span "more_vert" at bounding box center [1066, 169] width 16 height 16
click at [1066, 206] on li "Delete" at bounding box center [1081, 201] width 50 height 32
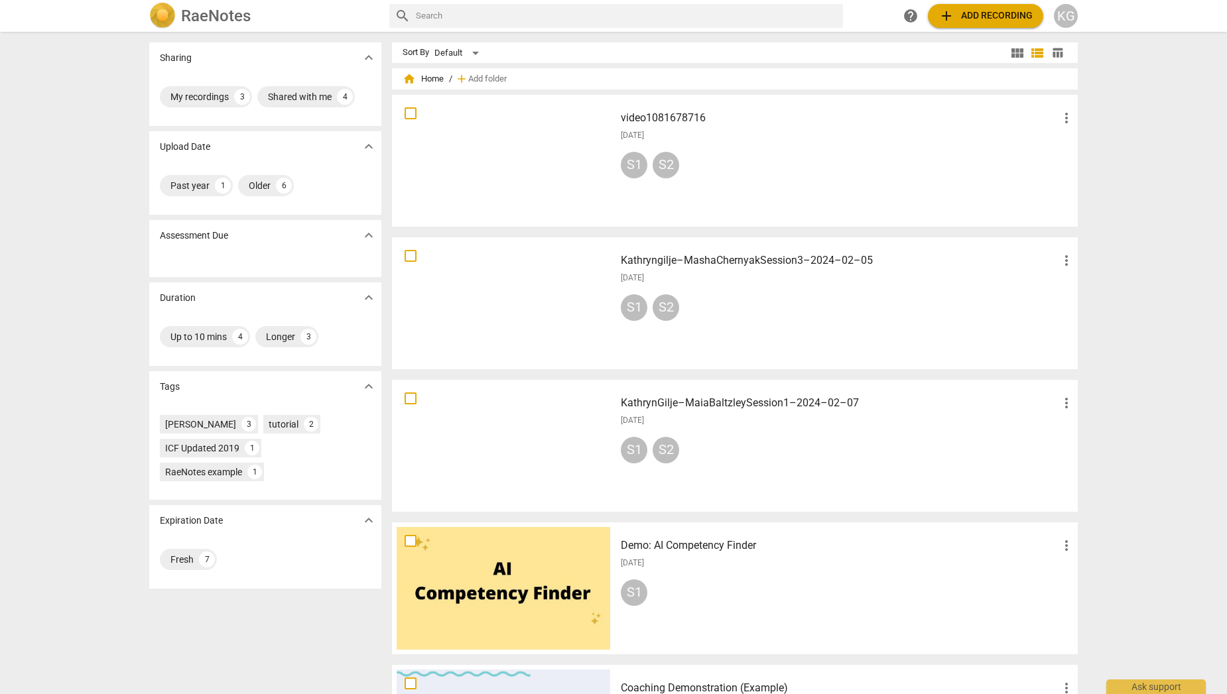
click at [520, 290] on div at bounding box center [504, 303] width 214 height 123
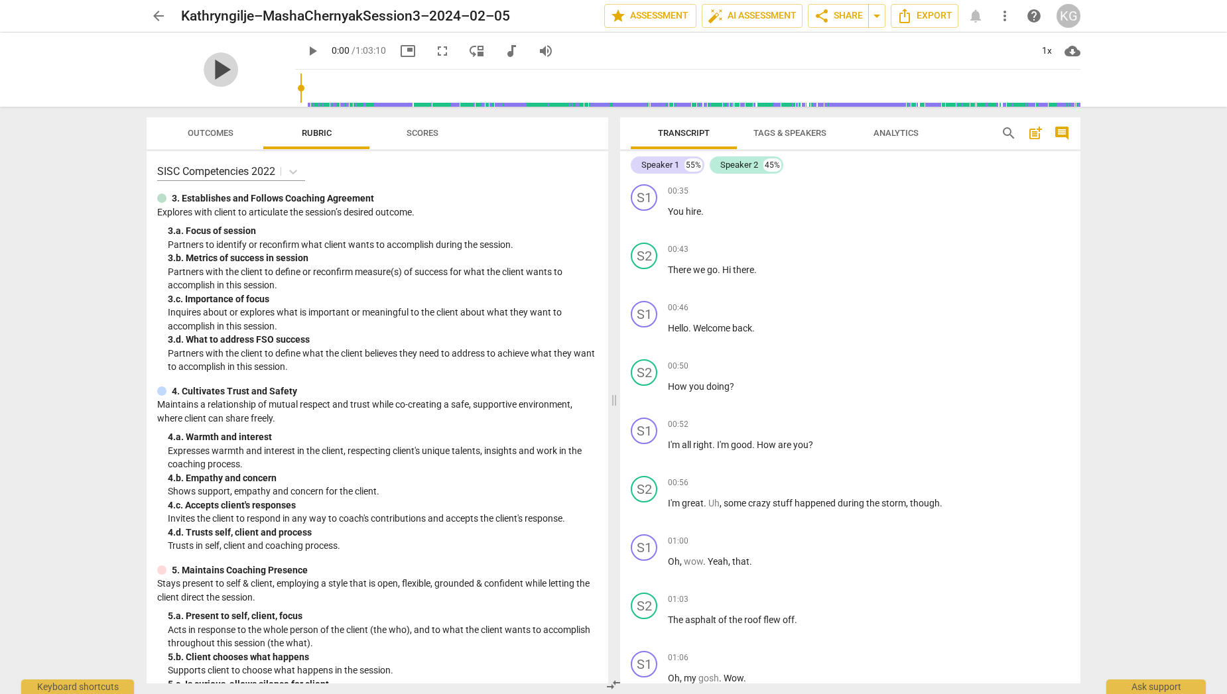
click at [208, 70] on span "play_arrow" at bounding box center [221, 69] width 34 height 34
click at [400, 49] on span "picture_in_picture" at bounding box center [408, 51] width 16 height 16
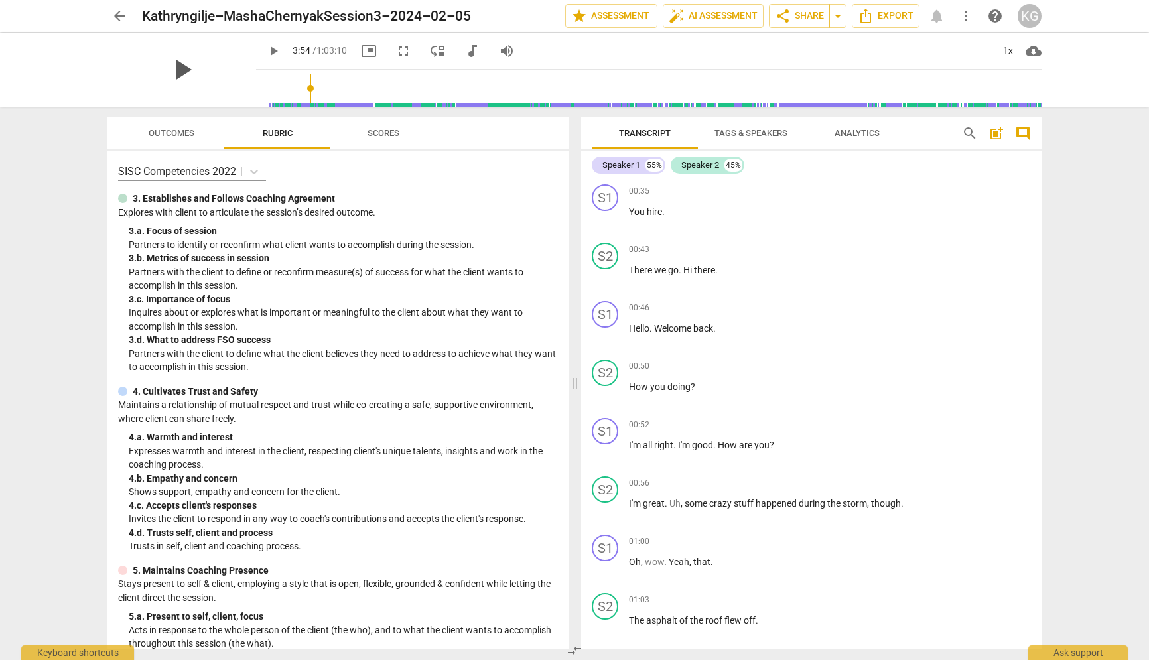
click at [170, 70] on span "play_arrow" at bounding box center [181, 69] width 34 height 34
drag, startPoint x: 8, startPoint y: 657, endPoint x: -39, endPoint y: 609, distance: 66.6
click at [0, 0] on html "arrow_back Kathryngilje–MashaChernyakSession3–2024–02–05 edit star Assessment a…" at bounding box center [574, 0] width 1149 height 0
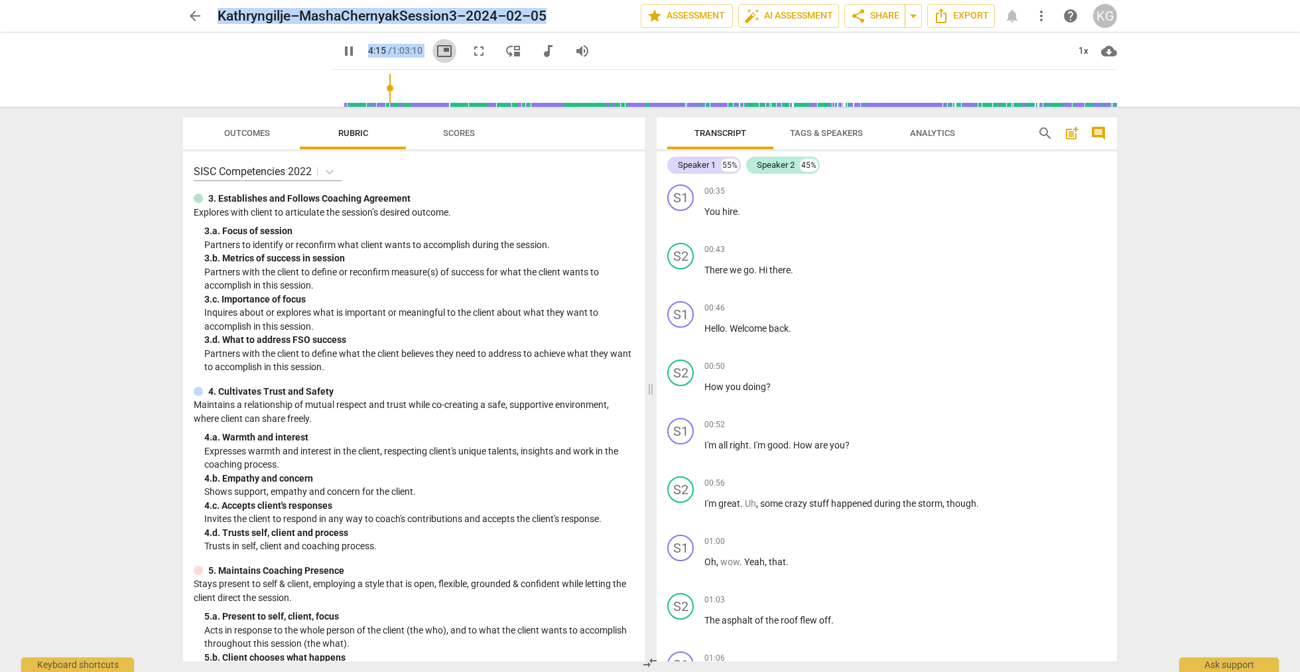
click at [436, 53] on span "picture_in_picture" at bounding box center [444, 51] width 16 height 16
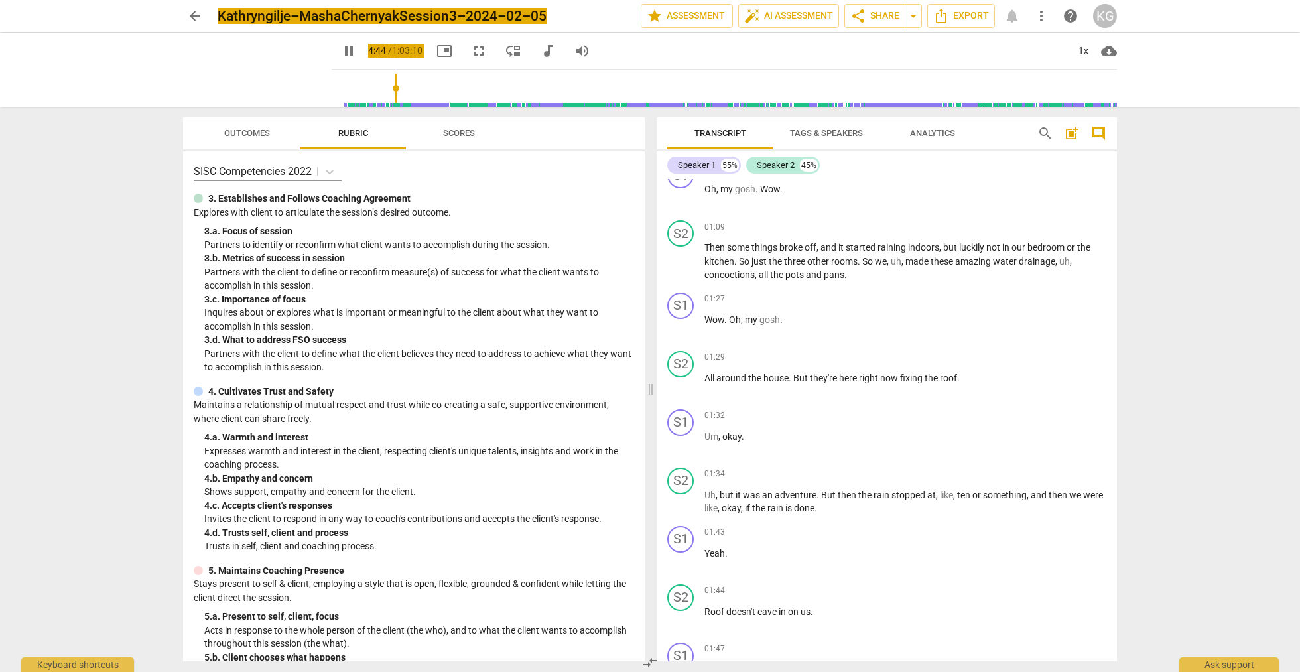
scroll to position [535, 0]
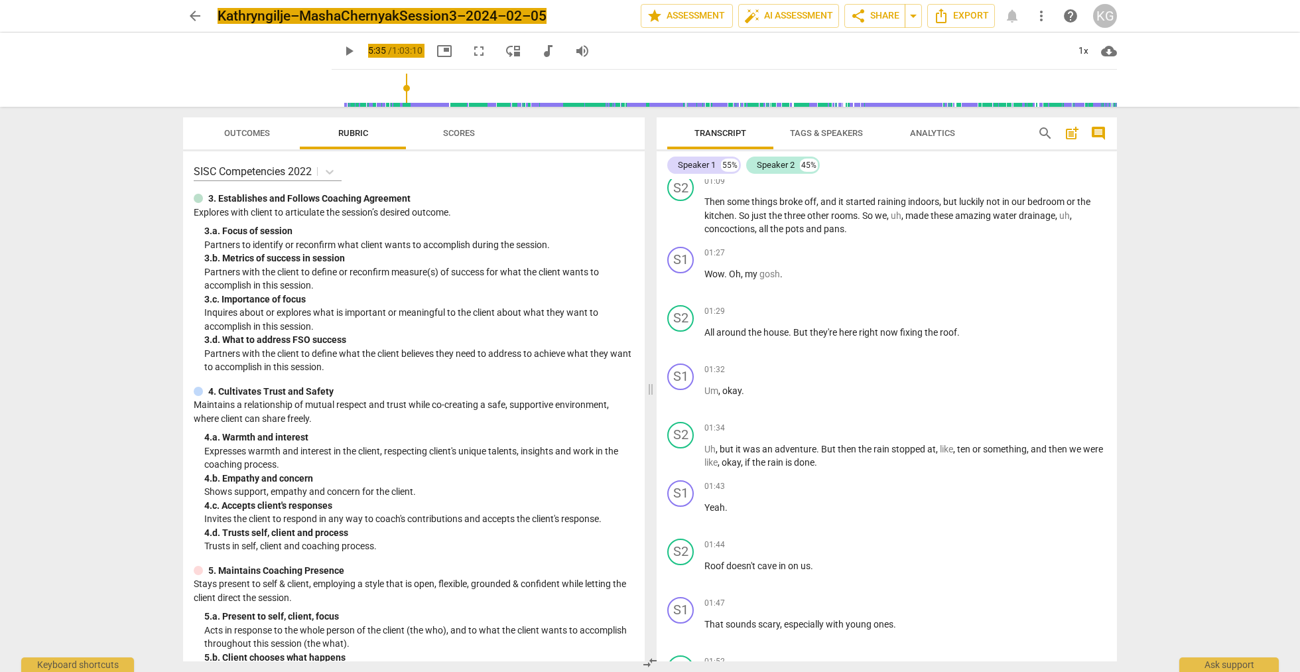
type input "335"
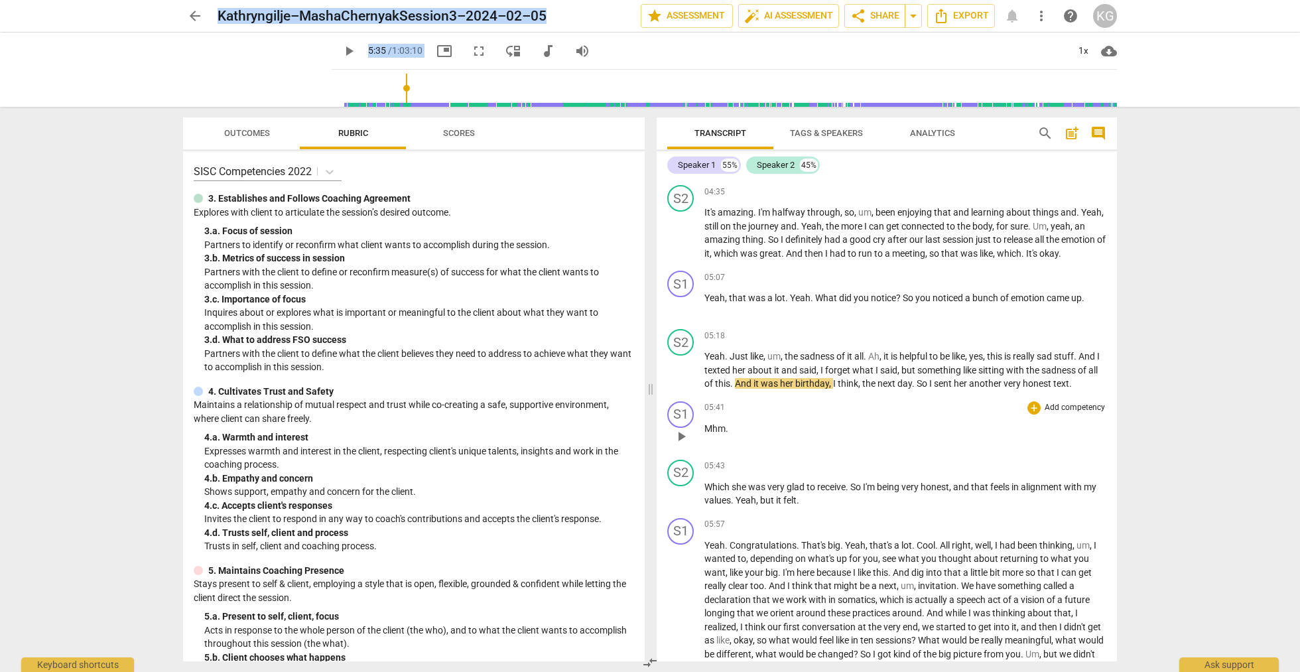
scroll to position [1472, 0]
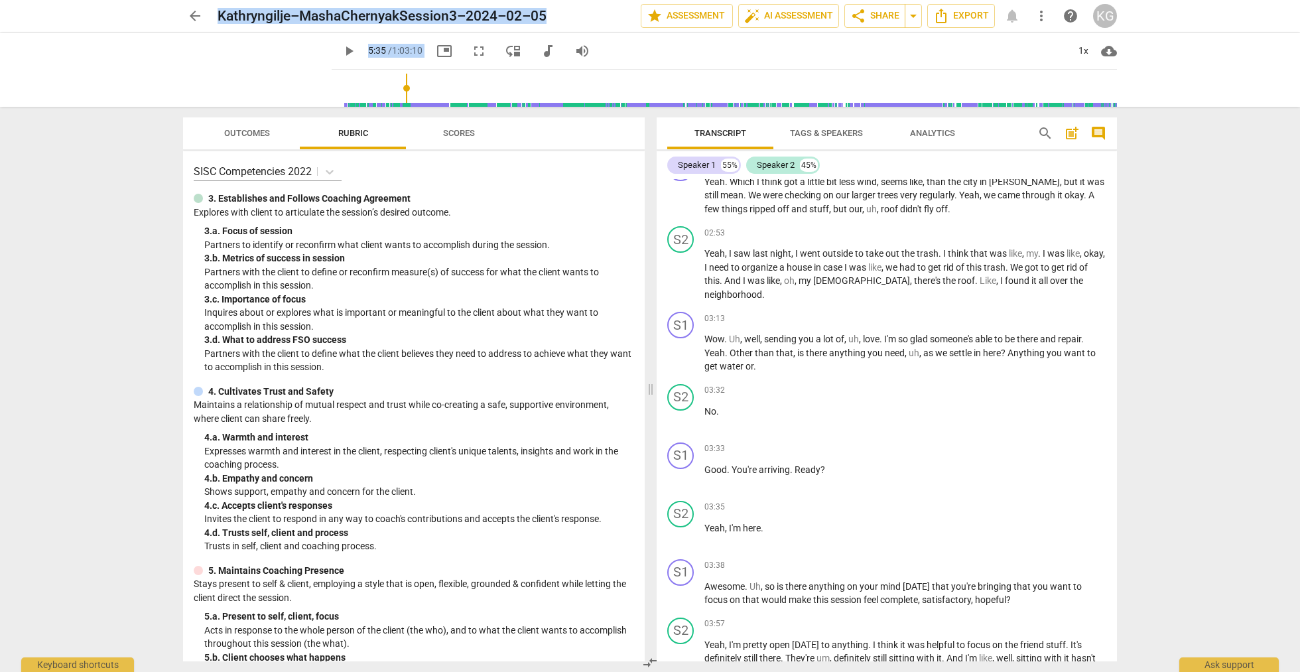
click at [196, 18] on span "arrow_back" at bounding box center [195, 16] width 16 height 16
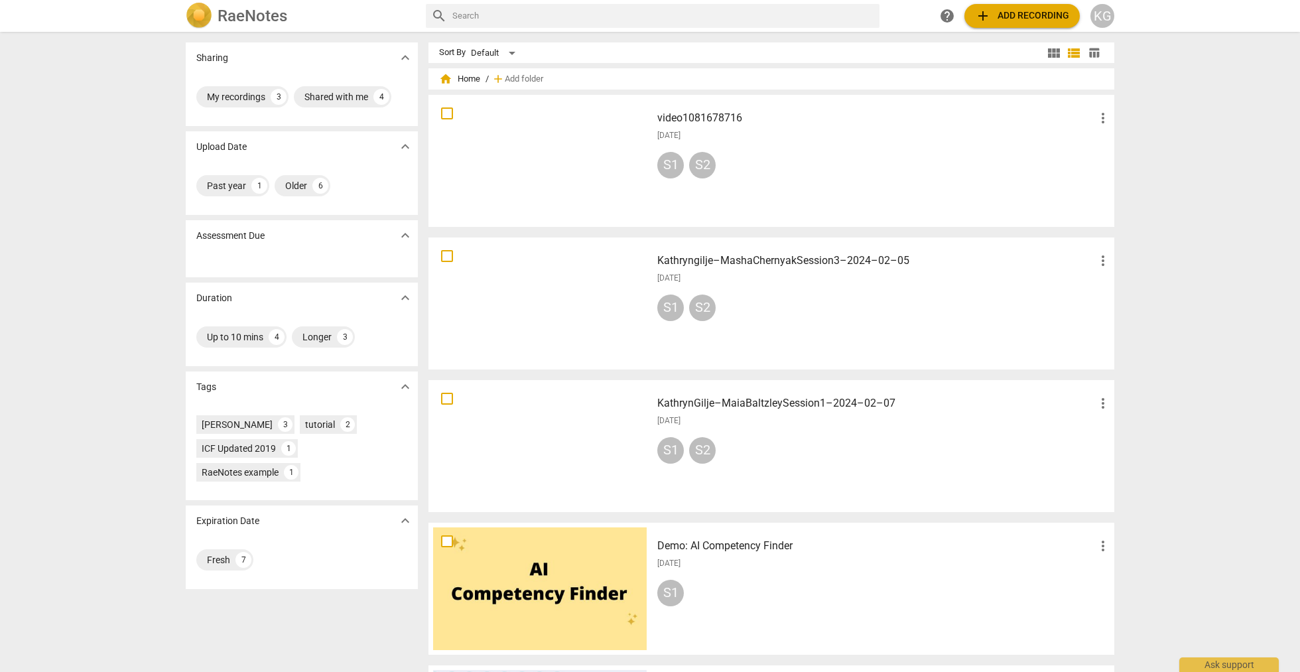
click at [1096, 405] on span "more_vert" at bounding box center [1103, 403] width 16 height 16
click at [1105, 441] on li "Delete" at bounding box center [1118, 435] width 50 height 32
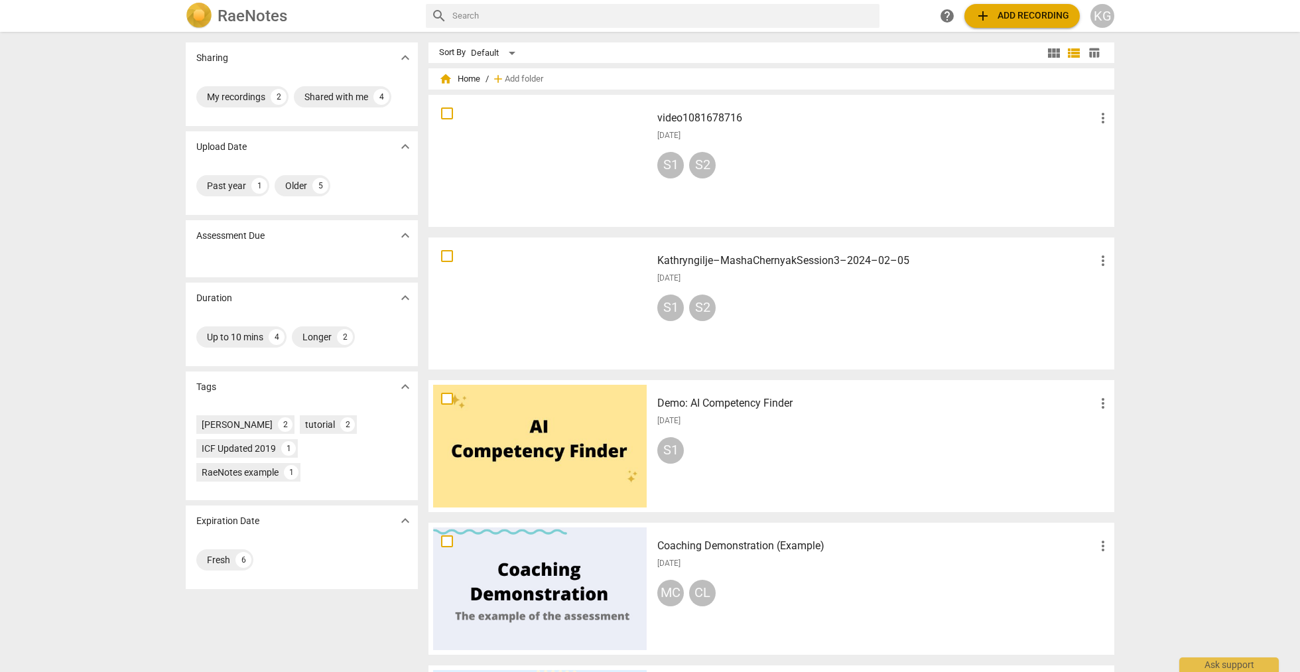
click at [560, 592] on div at bounding box center [540, 588] width 214 height 123
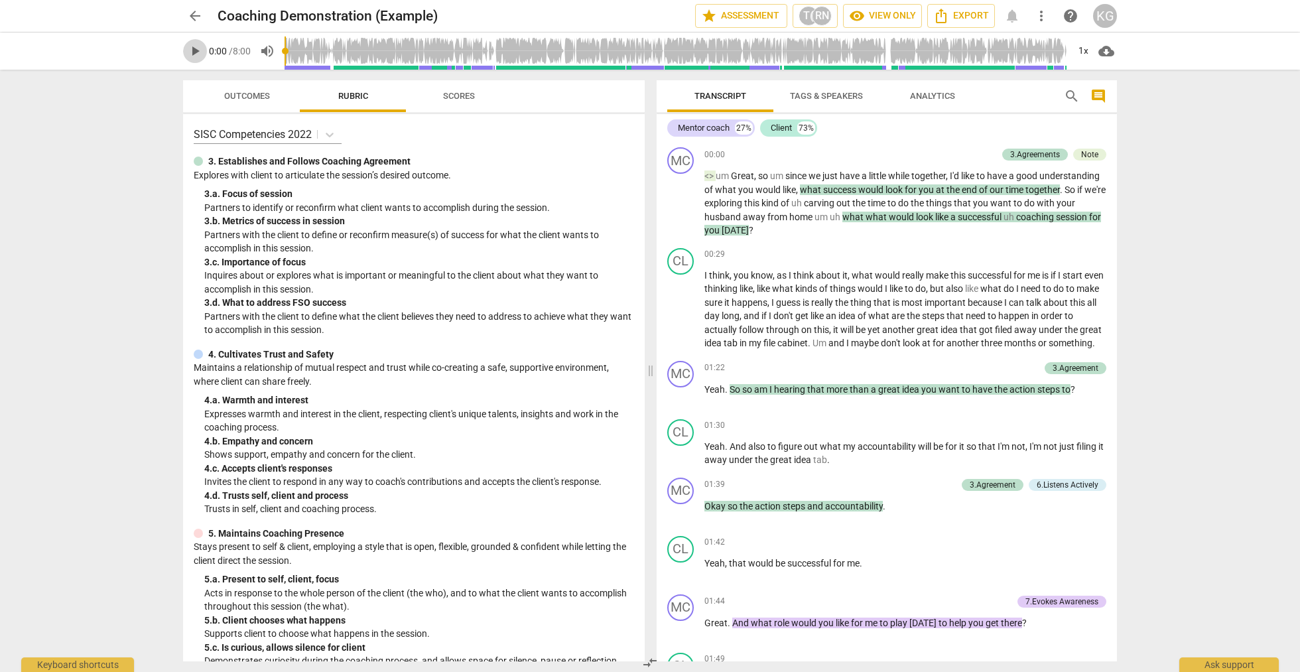
click at [190, 52] on span "play_arrow" at bounding box center [195, 51] width 16 height 16
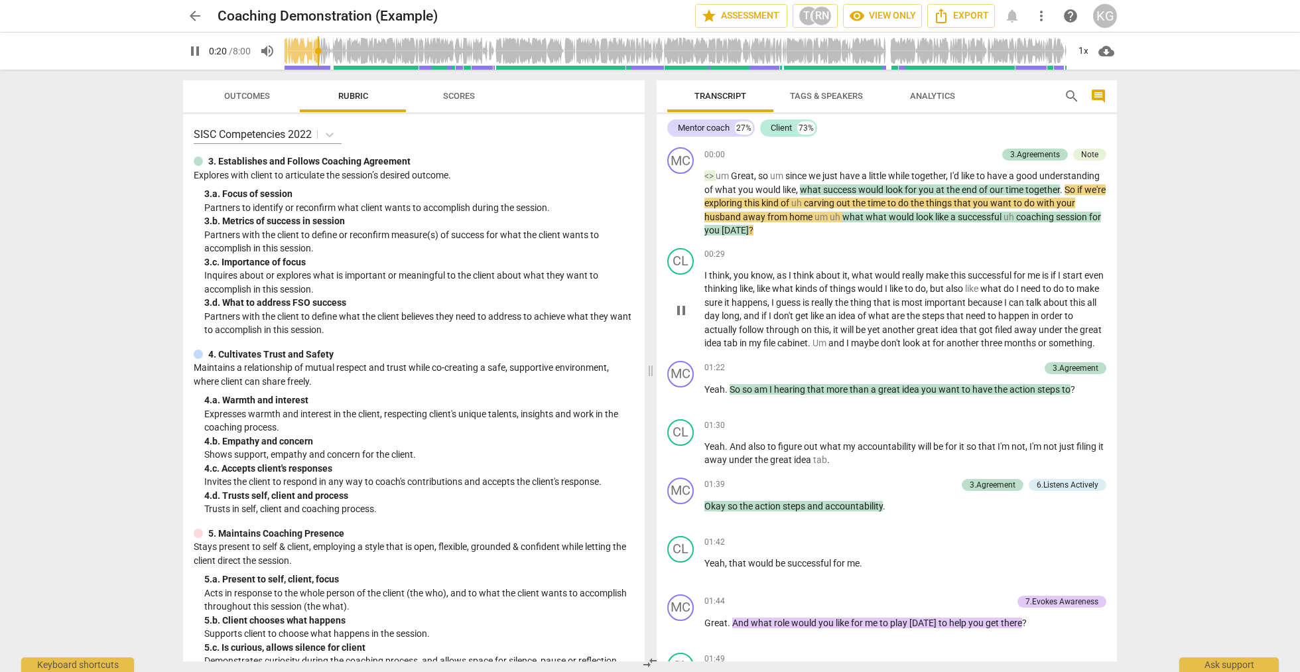
type input "21"
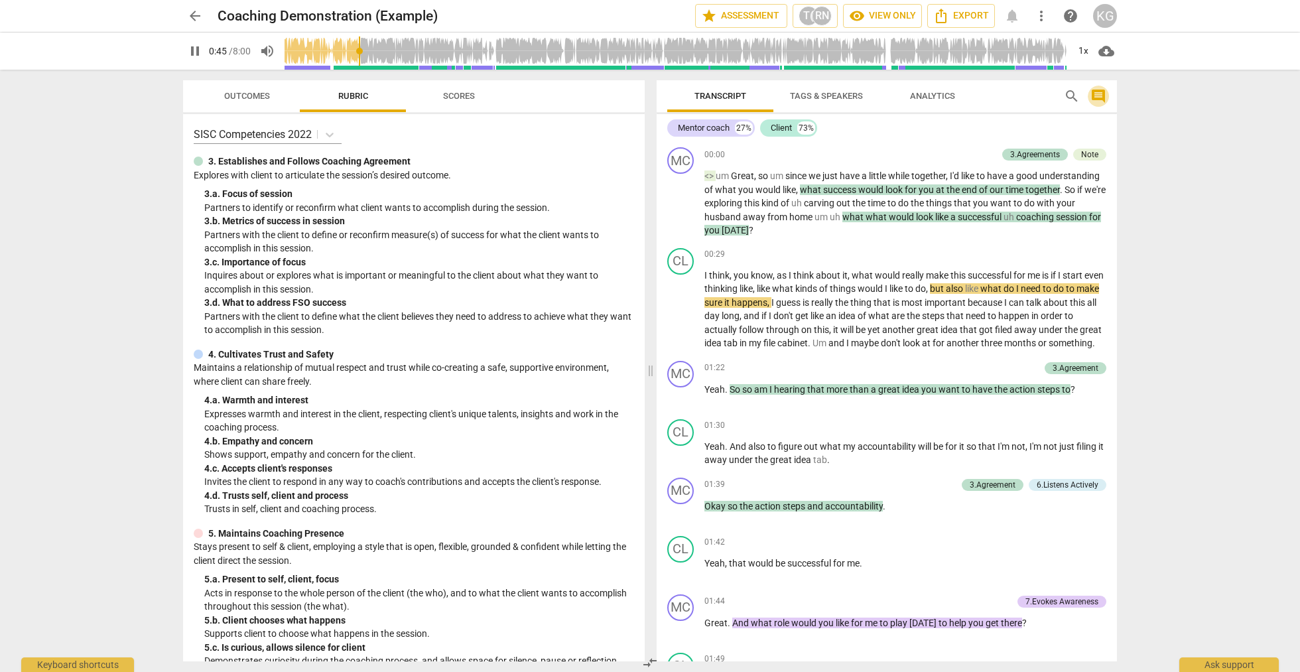
click at [1102, 94] on span "comment" at bounding box center [1098, 96] width 16 height 16
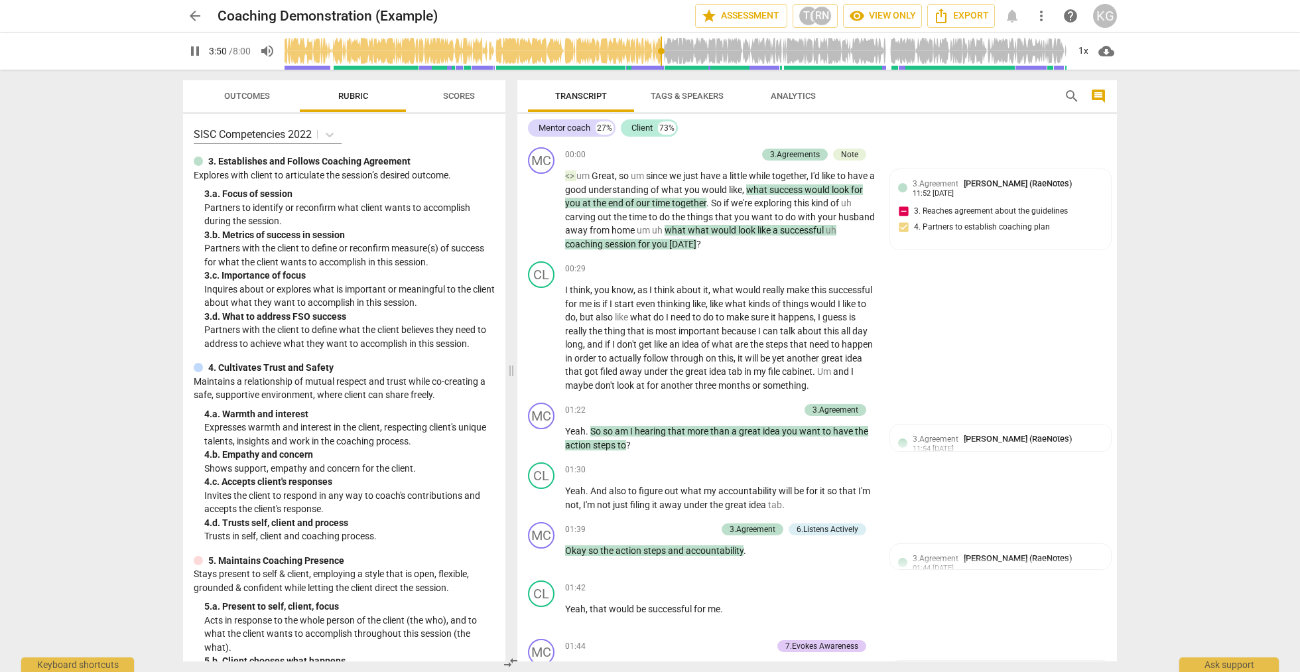
type input "231"
click at [197, 14] on span "arrow_back" at bounding box center [195, 16] width 16 height 16
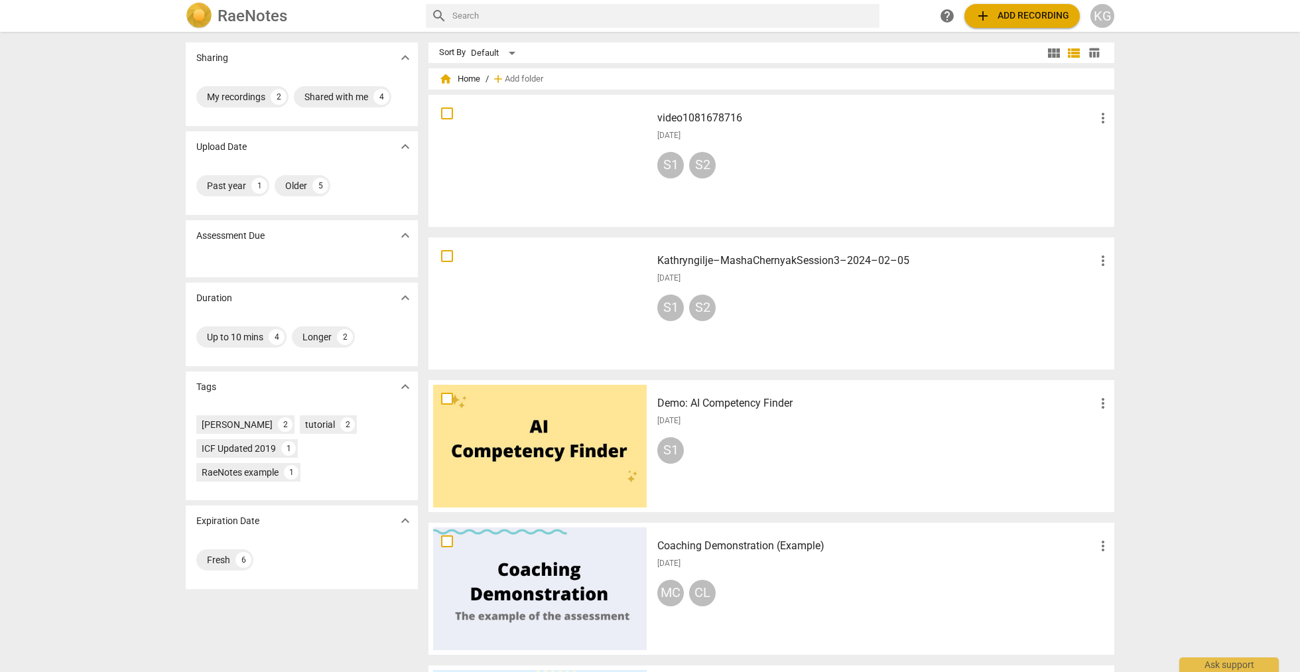
click at [1033, 15] on span "add Add recording" at bounding box center [1022, 16] width 94 height 16
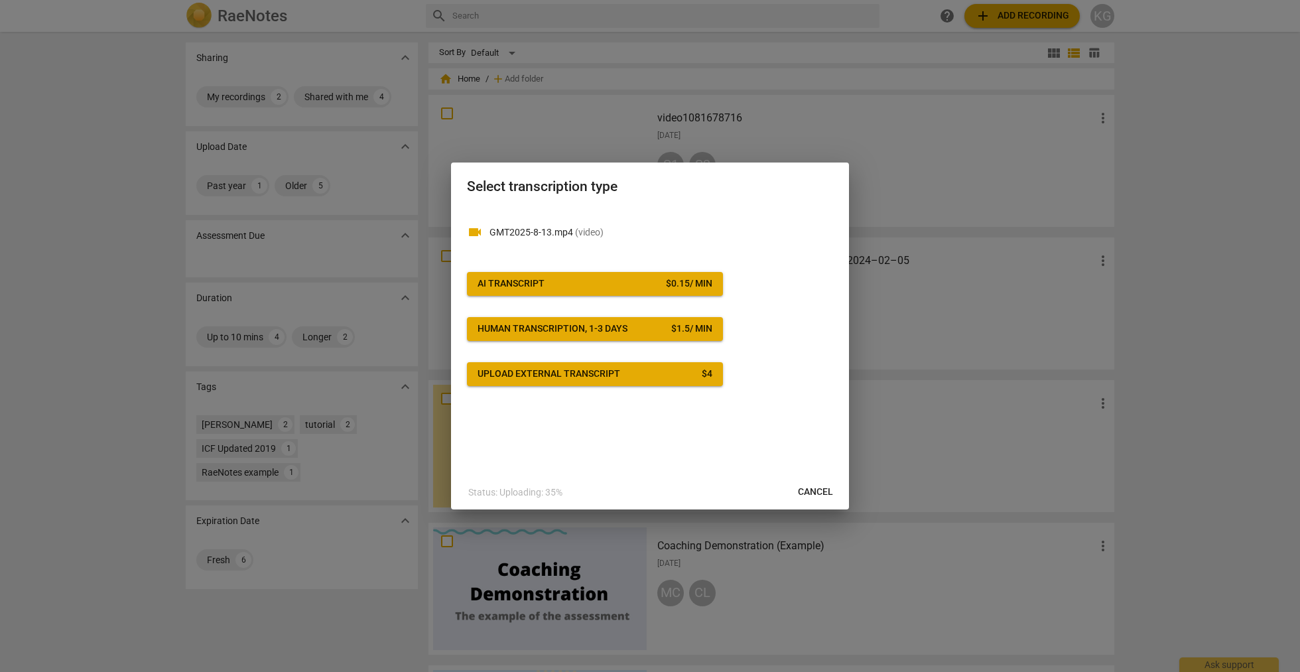
click at [558, 287] on span "AI Transcript $ 0.15 / min" at bounding box center [595, 283] width 235 height 13
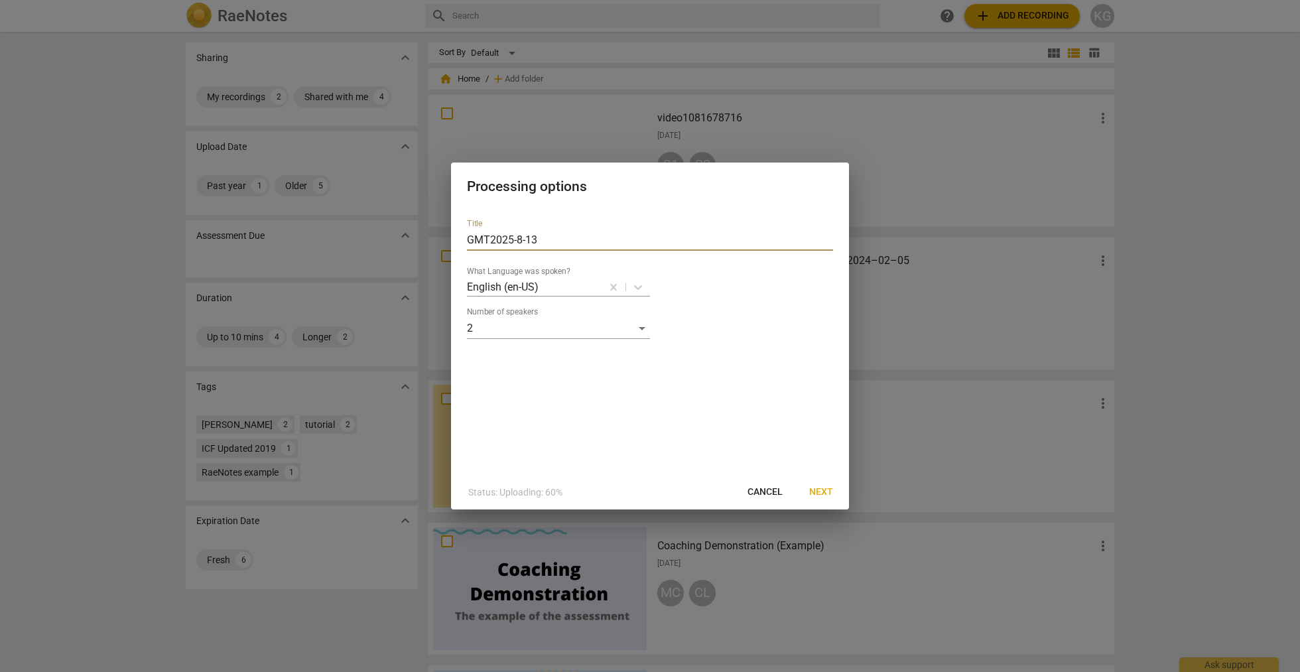
click at [564, 242] on input "GMT2025-8-13" at bounding box center [650, 239] width 366 height 21
click at [491, 238] on input "GMT2025-8-13" at bounding box center [650, 239] width 366 height 21
type input "SZW [DATE]"
click at [821, 491] on span "Next" at bounding box center [821, 491] width 24 height 13
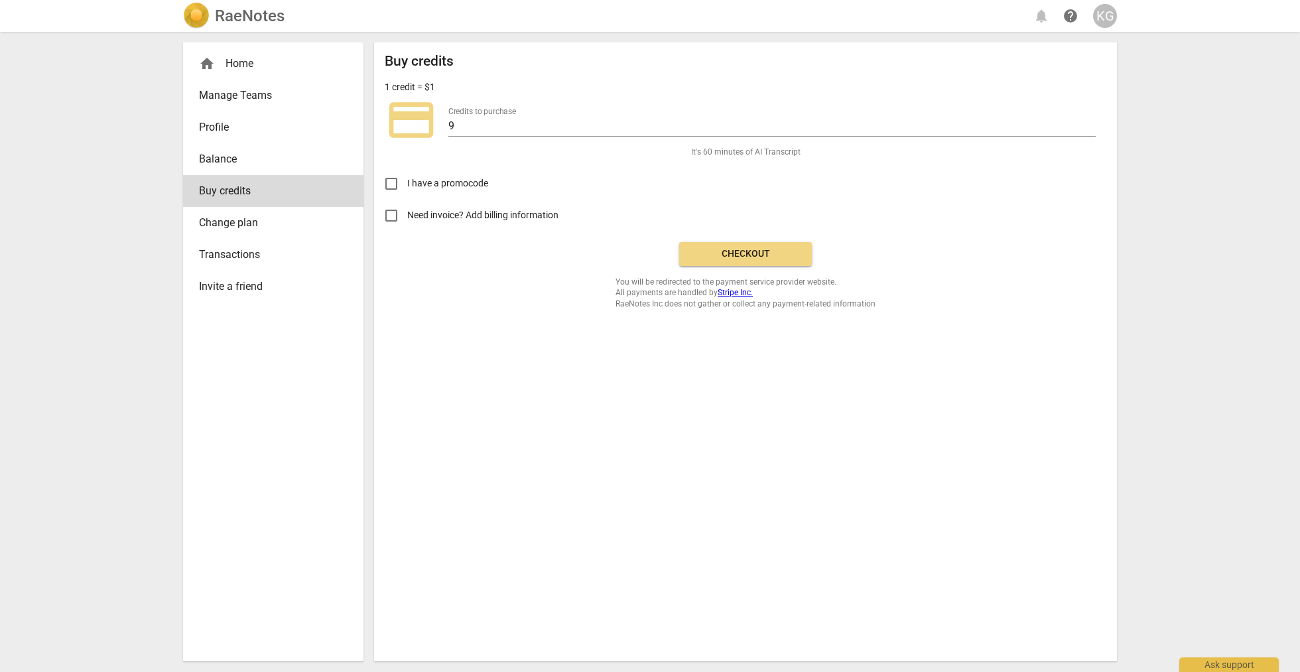
click at [384, 218] on input "Need invoice? Add billing information" at bounding box center [391, 216] width 32 height 32
checkbox input "true"
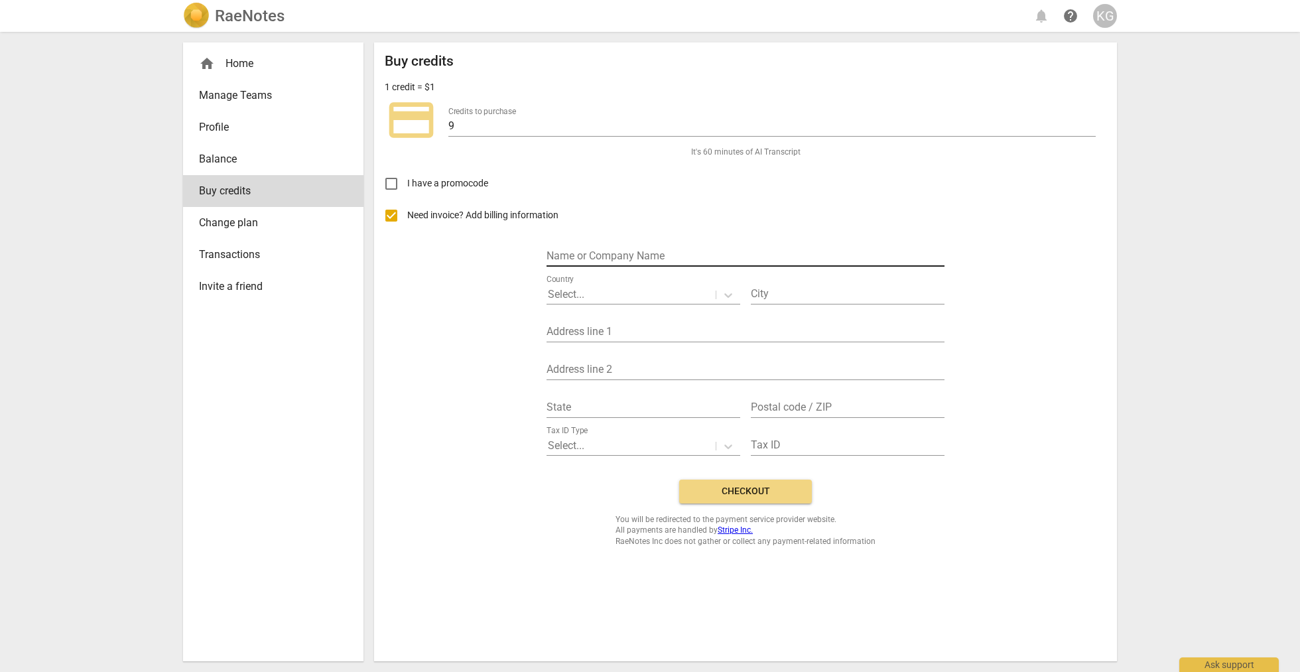
click at [590, 249] on input "text" at bounding box center [745, 256] width 398 height 19
type input "k"
type input "[PERSON_NAME]"
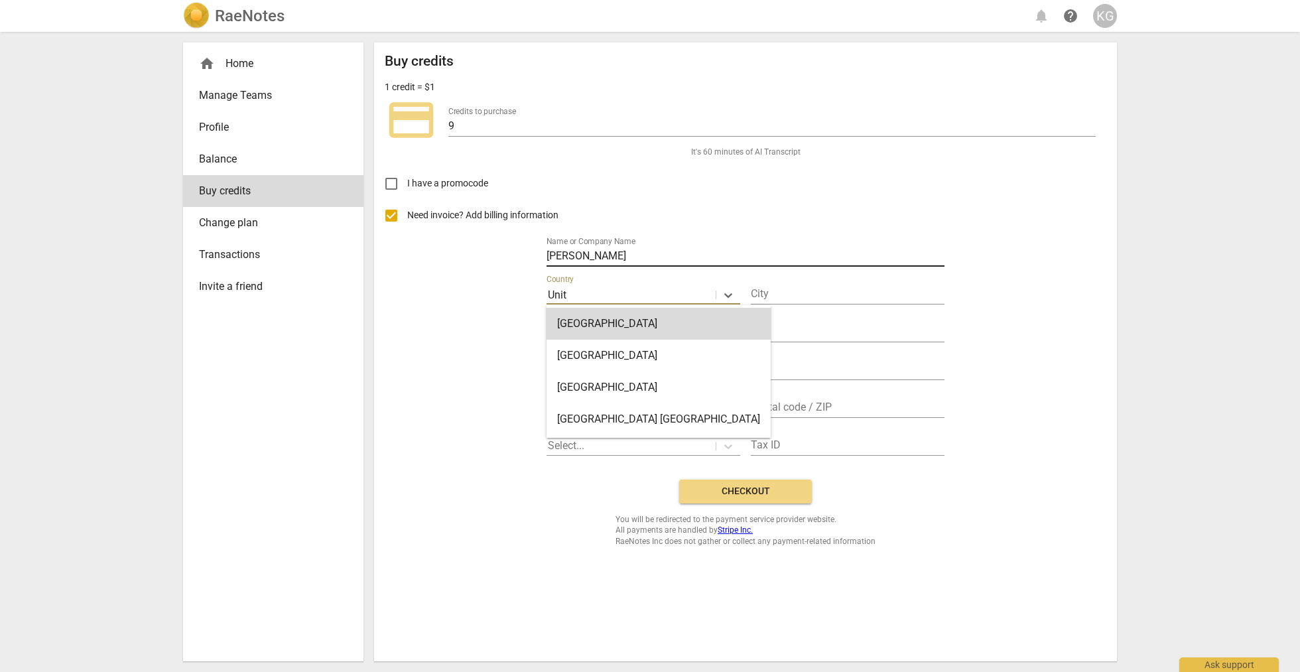
type input "Unite"
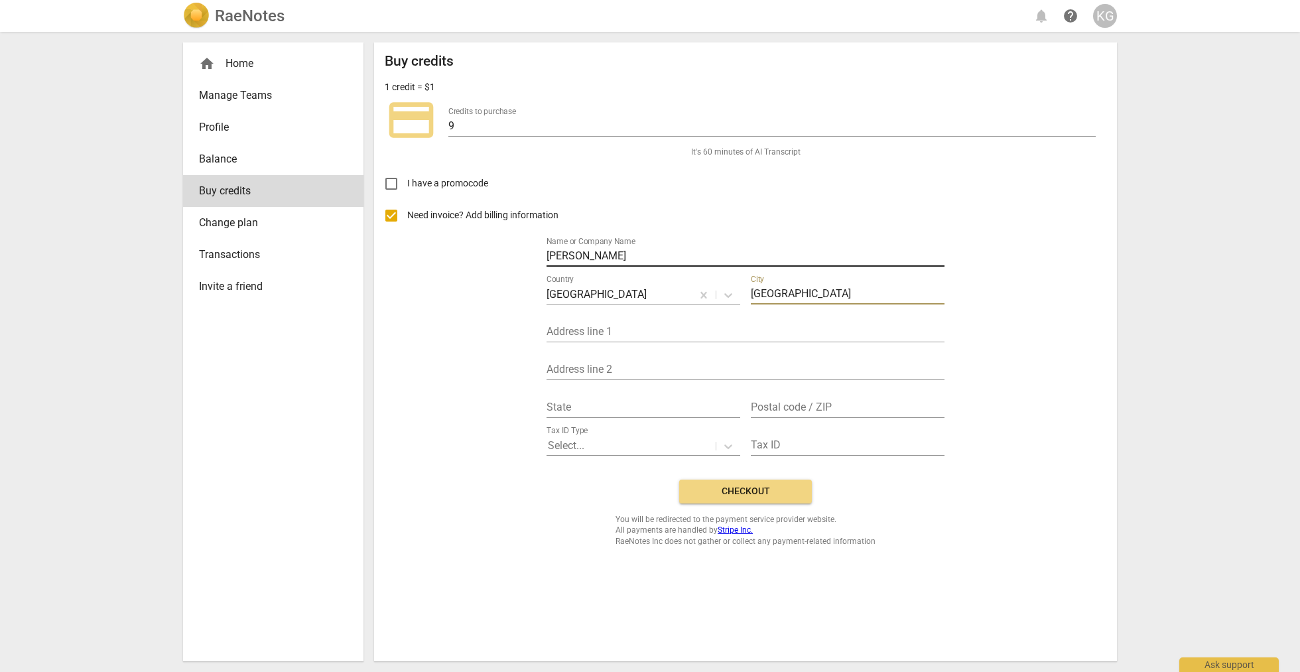
type input "[GEOGRAPHIC_DATA]"
type input "[STREET_ADDRESS][PERSON_NAME]"
type input "[US_STATE]"
type input "94618"
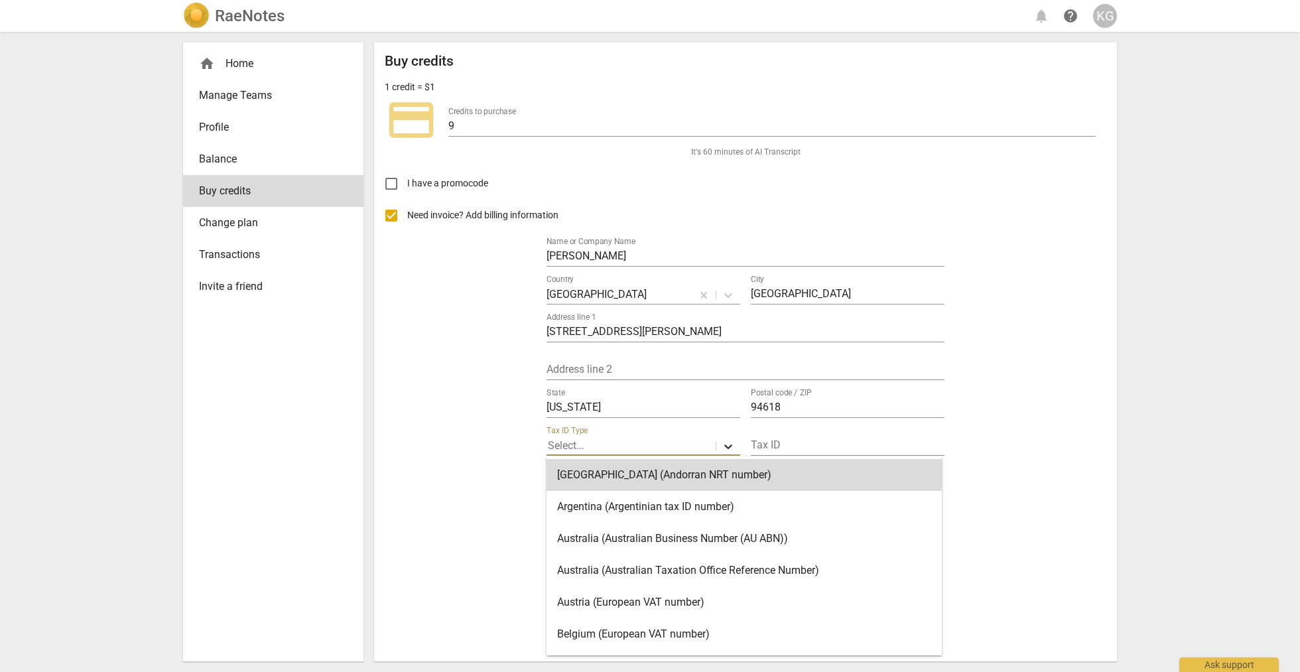
click at [727, 448] on icon at bounding box center [728, 446] width 13 height 13
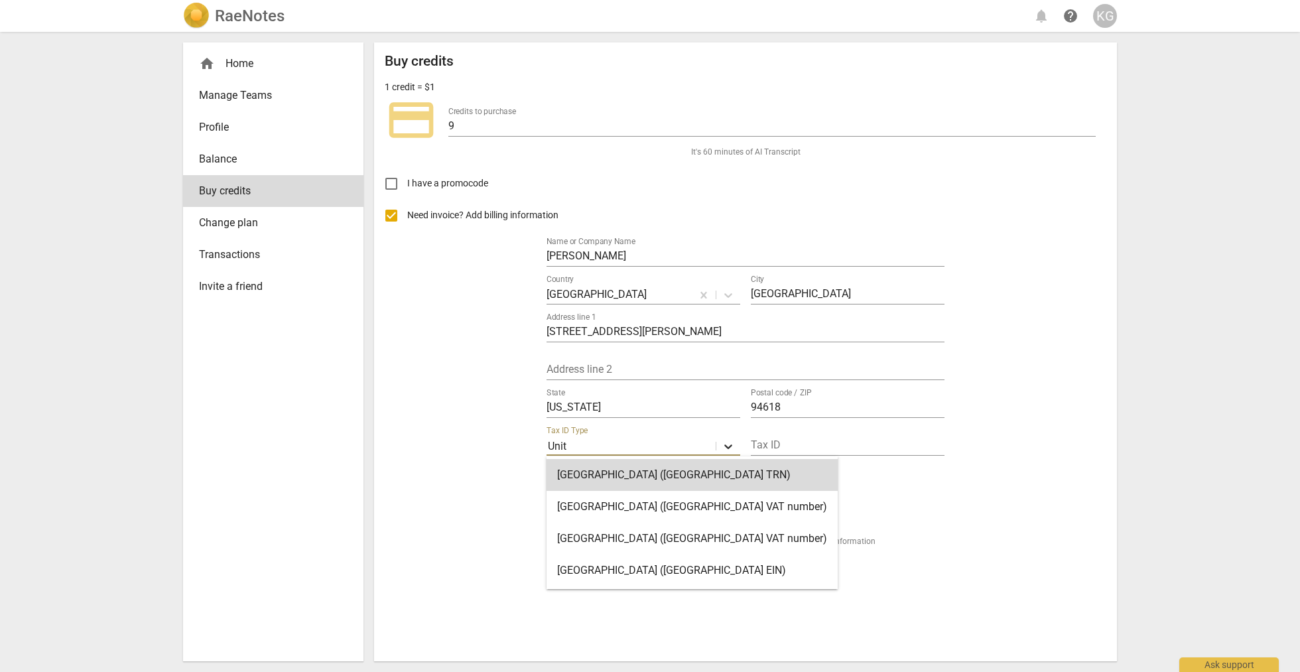
type input "Unite"
click at [694, 577] on div "[GEOGRAPHIC_DATA] ([GEOGRAPHIC_DATA] EIN)" at bounding box center [691, 570] width 291 height 32
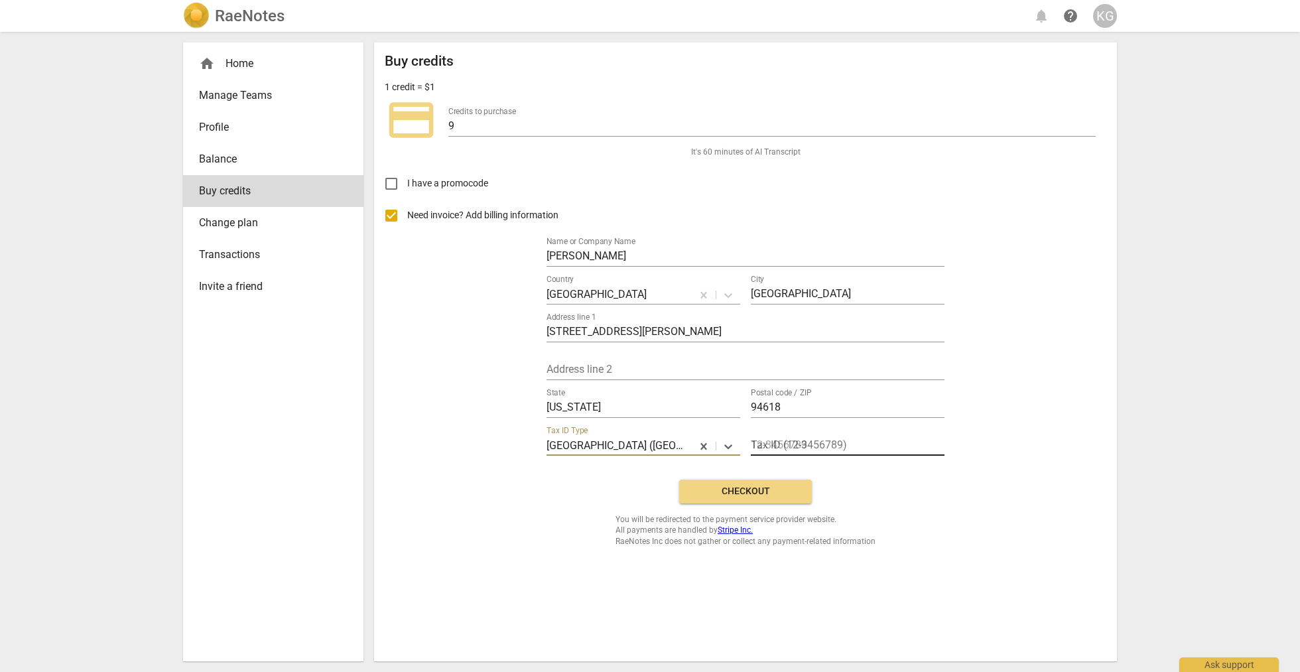
click at [765, 442] on input "text" at bounding box center [848, 445] width 194 height 19
paste input "[US_EMPLOYER_IDENTIFICATION_NUMBER]"
type input "[US_EMPLOYER_IDENTIFICATION_NUMBER]"
click at [767, 494] on span "Checkout" at bounding box center [745, 491] width 111 height 13
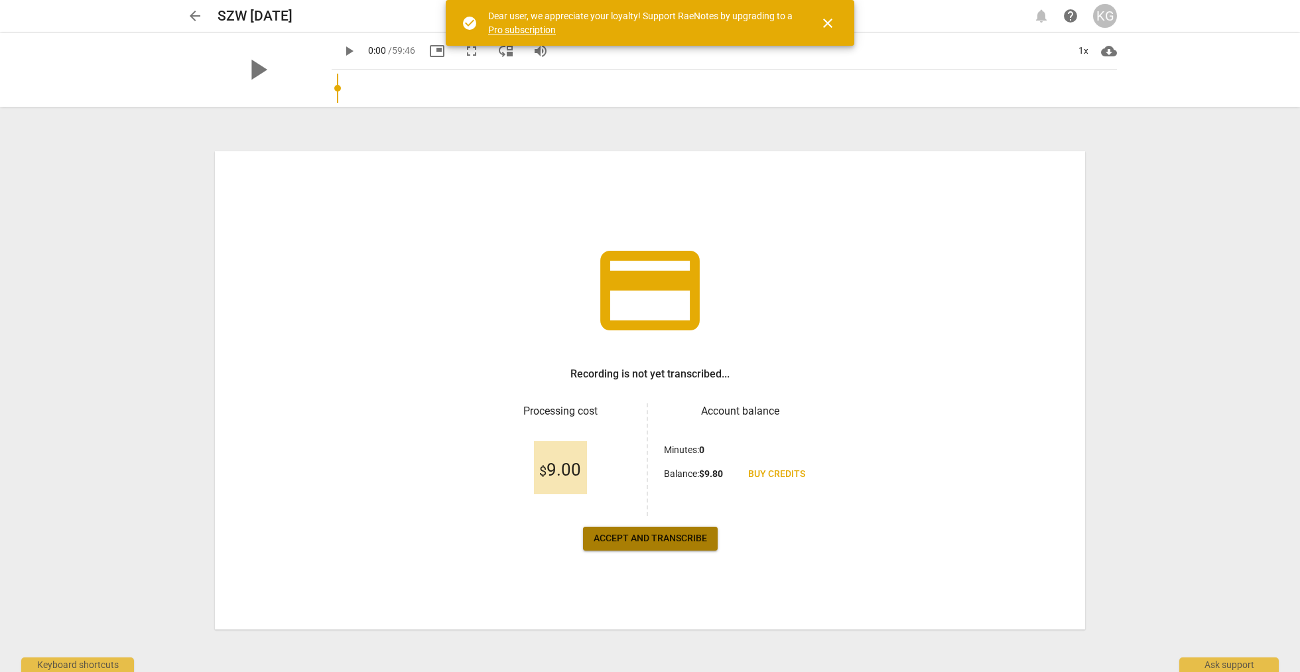
click at [619, 532] on span "Accept and transcribe" at bounding box center [650, 538] width 113 height 13
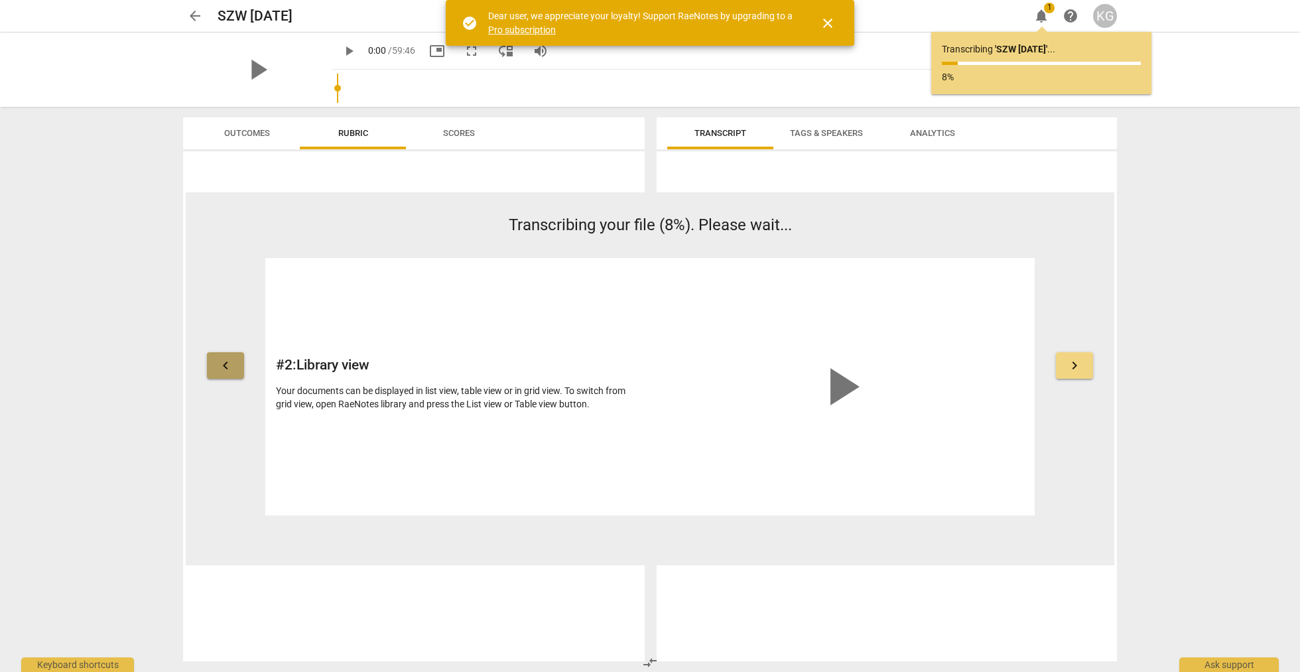
click at [232, 372] on span "keyboard_arrow_left" at bounding box center [226, 365] width 16 height 16
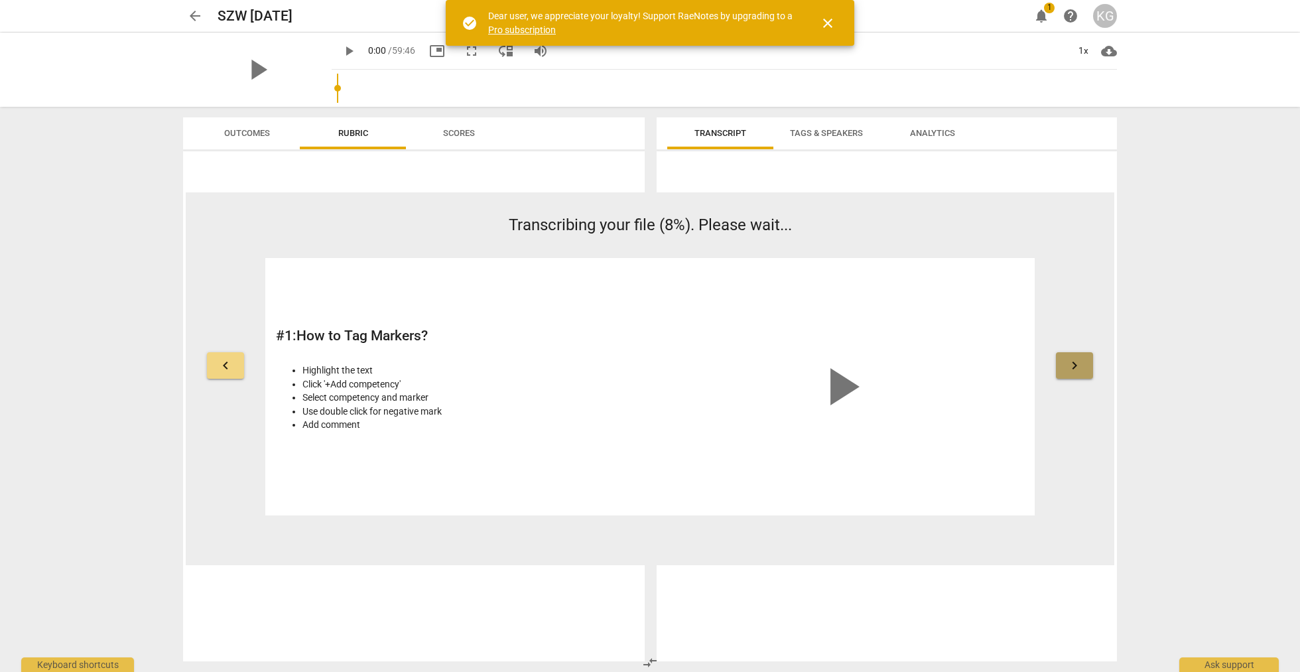
click at [1064, 363] on button "keyboard_arrow_right" at bounding box center [1074, 365] width 37 height 27
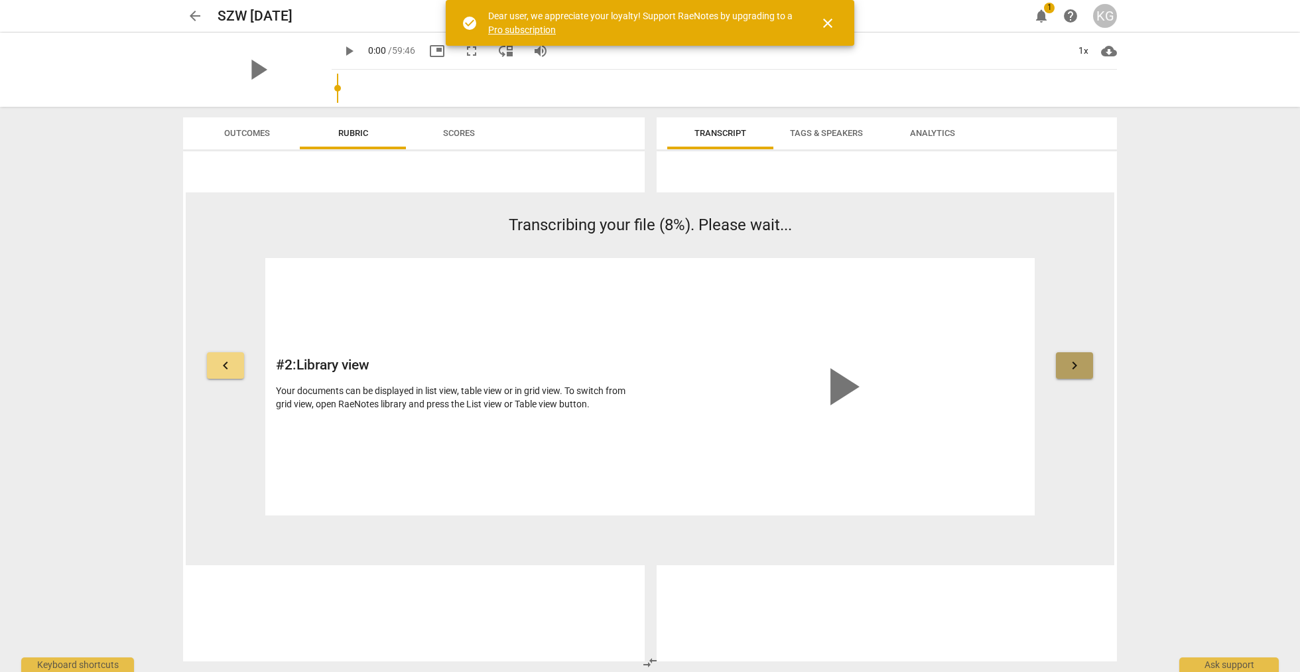
click at [1064, 363] on button "keyboard_arrow_right" at bounding box center [1074, 365] width 37 height 27
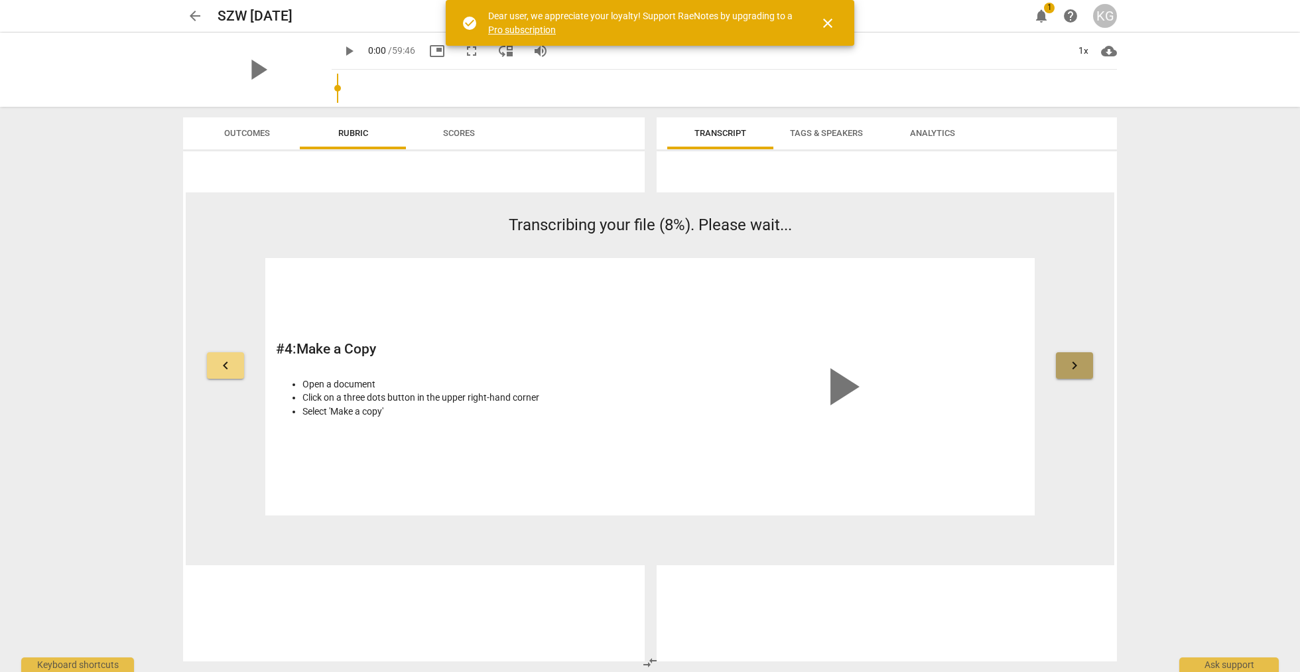
click at [1064, 363] on button "keyboard_arrow_right" at bounding box center [1074, 365] width 37 height 27
click at [824, 27] on span "close" at bounding box center [828, 23] width 16 height 16
